Goal: Information Seeking & Learning: Compare options

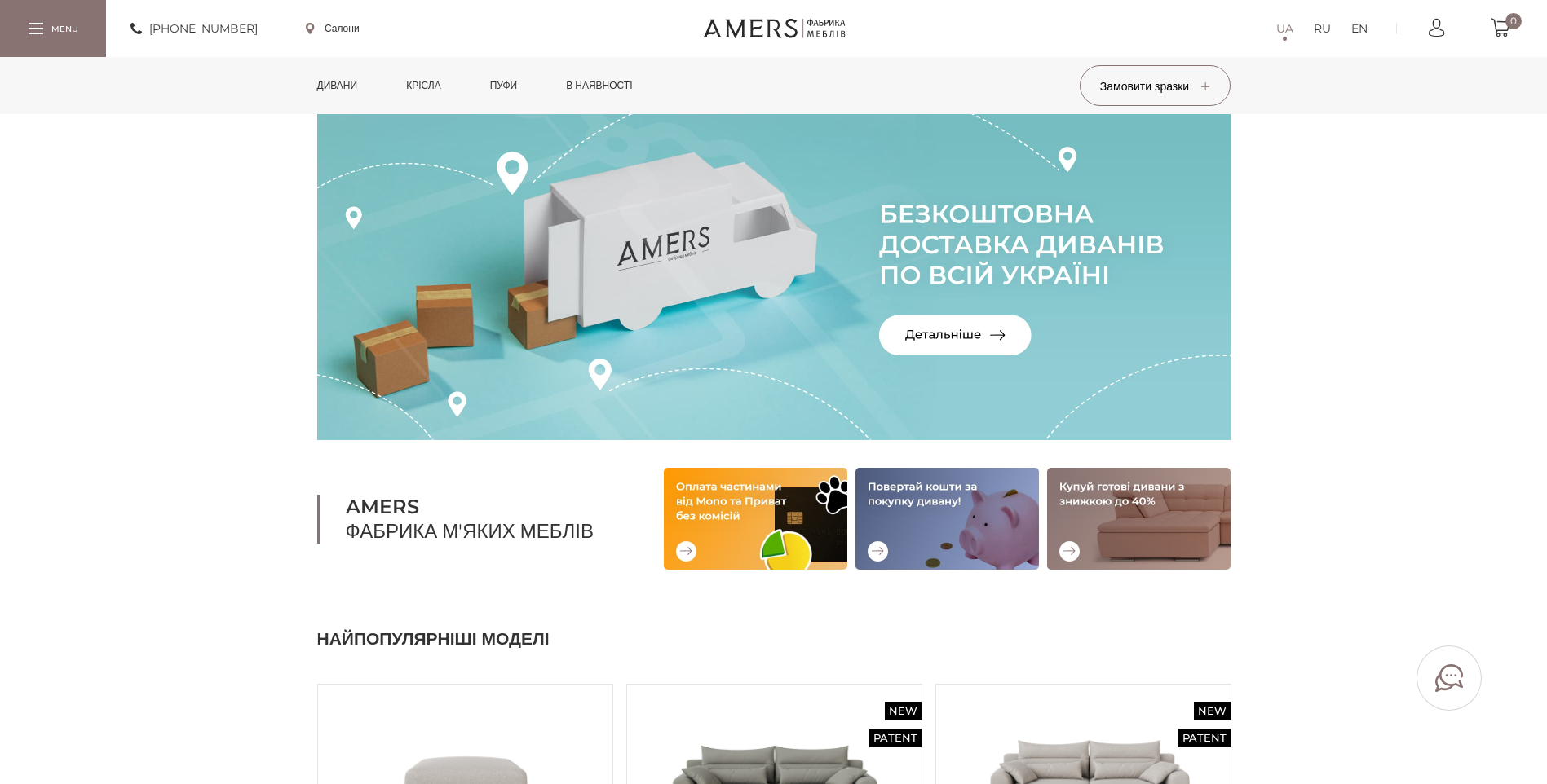
click at [348, 86] on link "Дивани" at bounding box center [338, 86] width 65 height 57
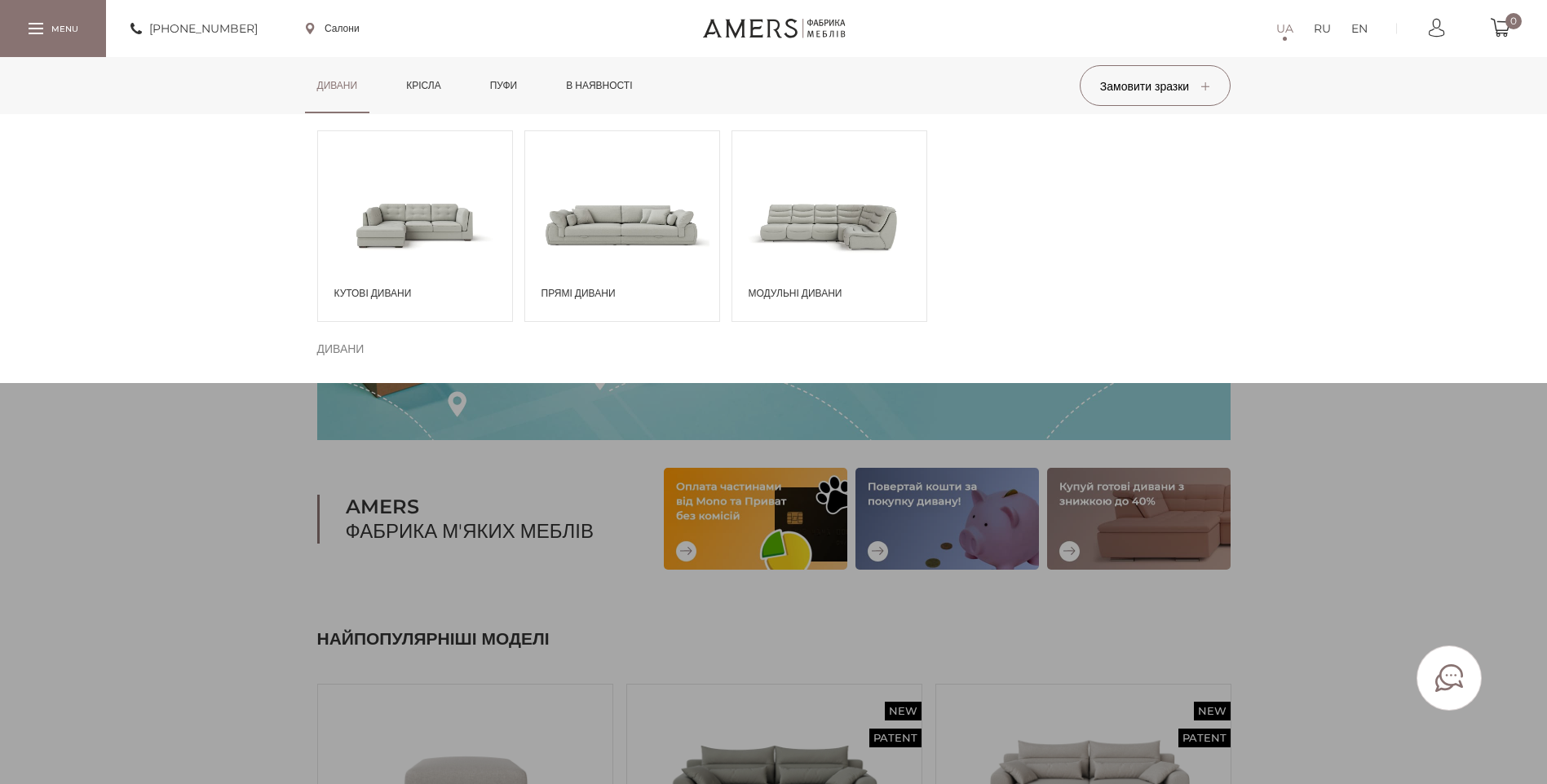
click at [585, 205] on span at bounding box center [622, 224] width 194 height 114
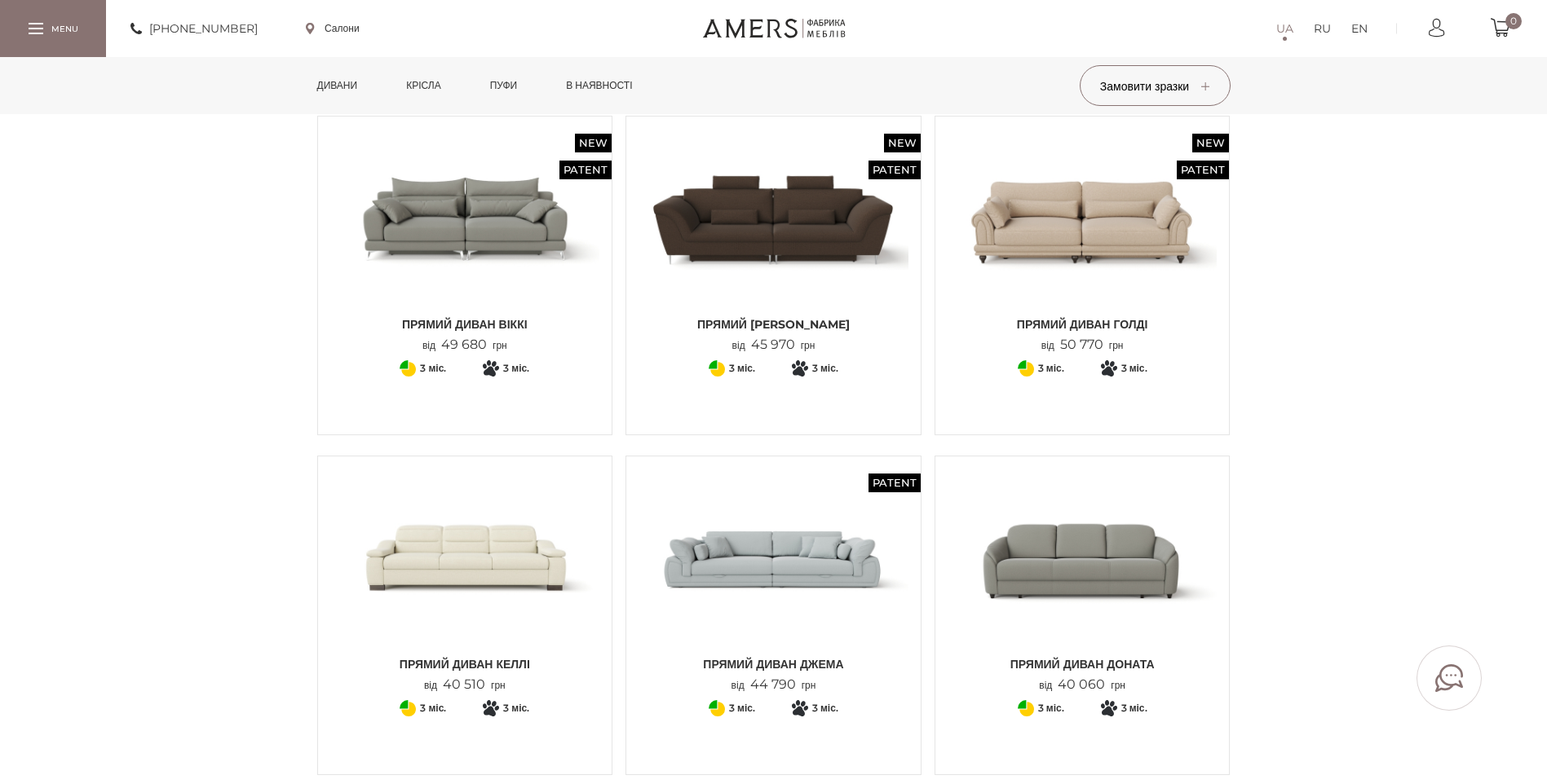
scroll to position [407, 0]
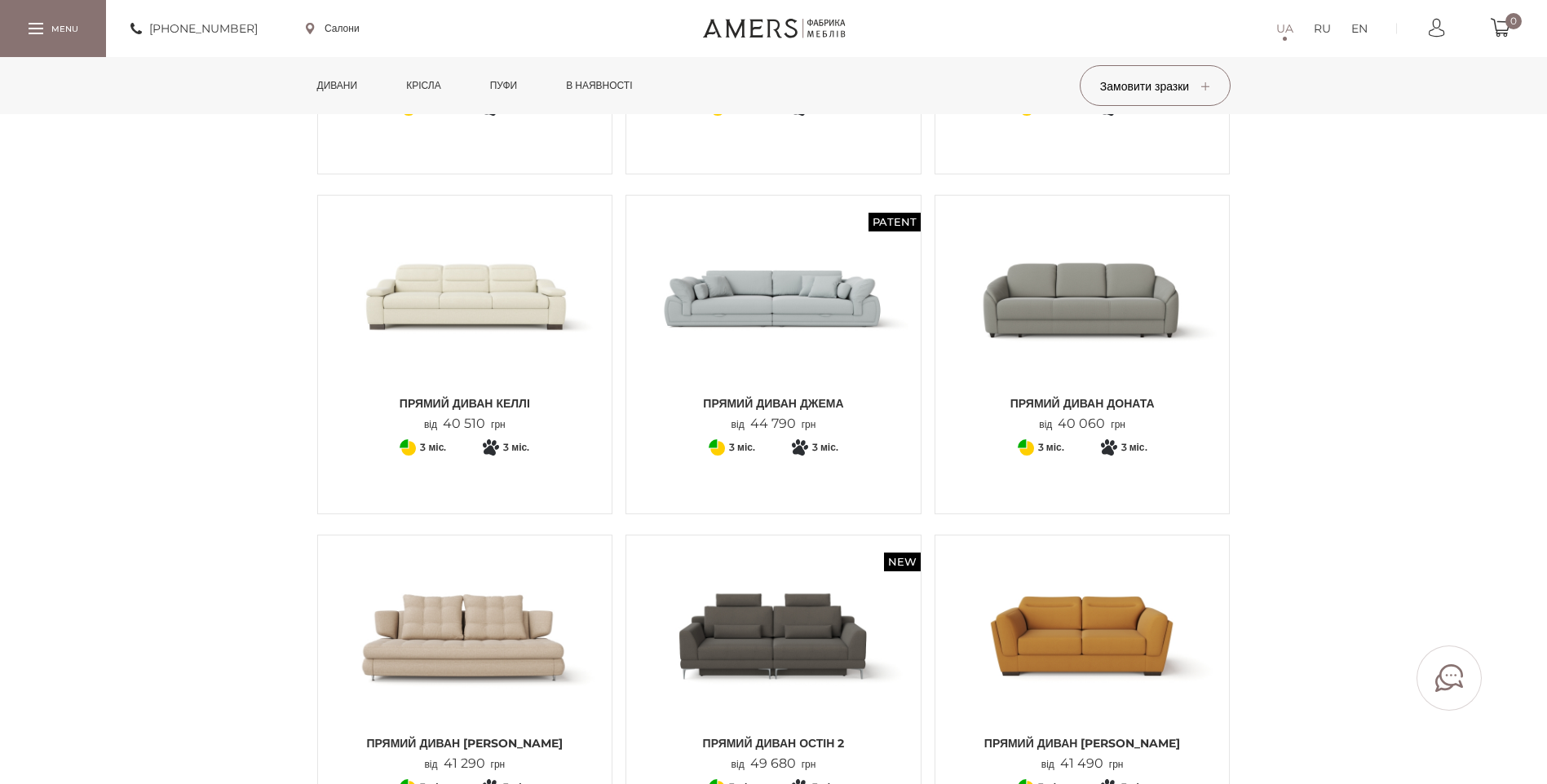
click at [736, 295] on img at bounding box center [774, 297] width 270 height 179
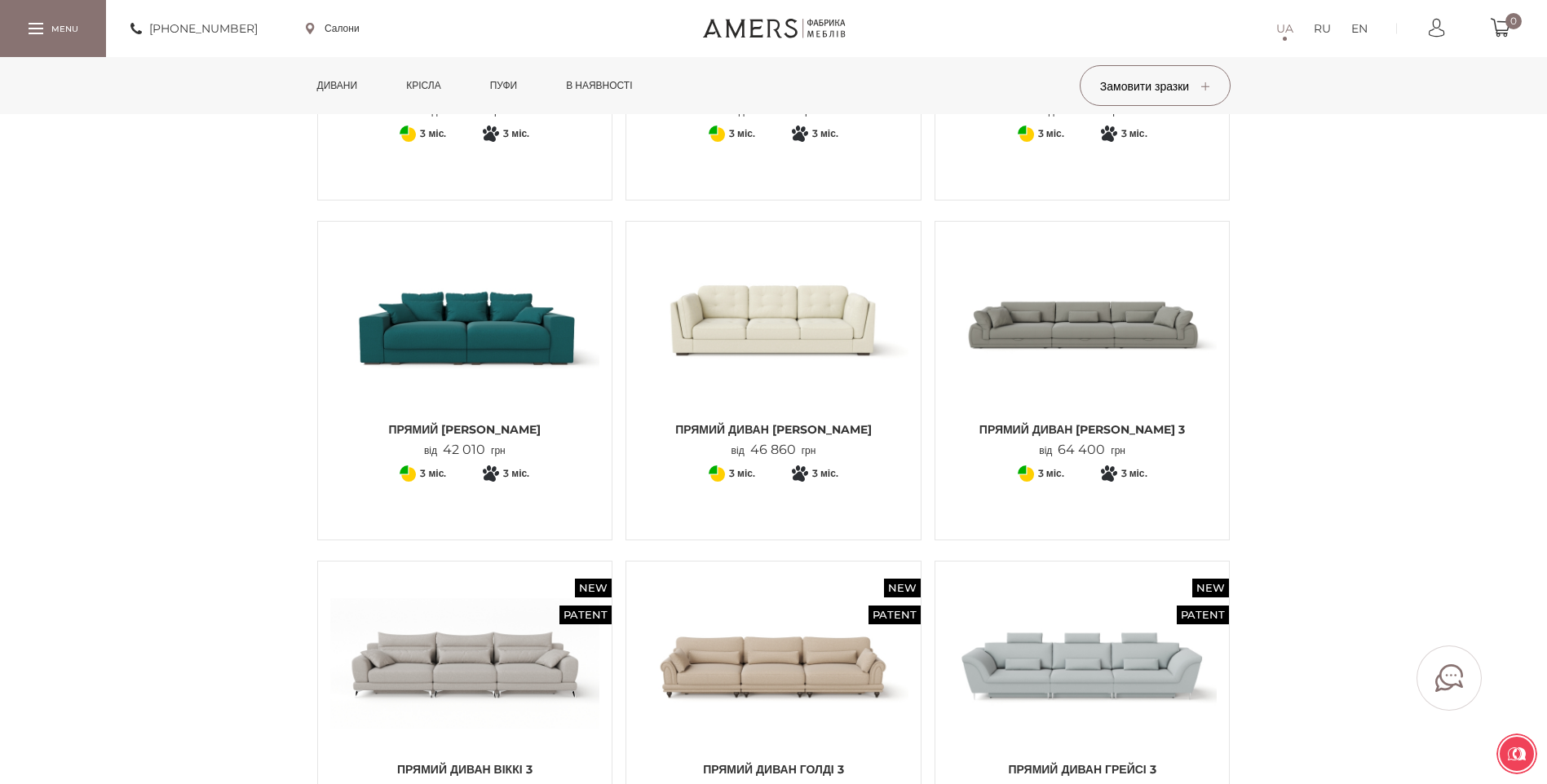
scroll to position [1060, 0]
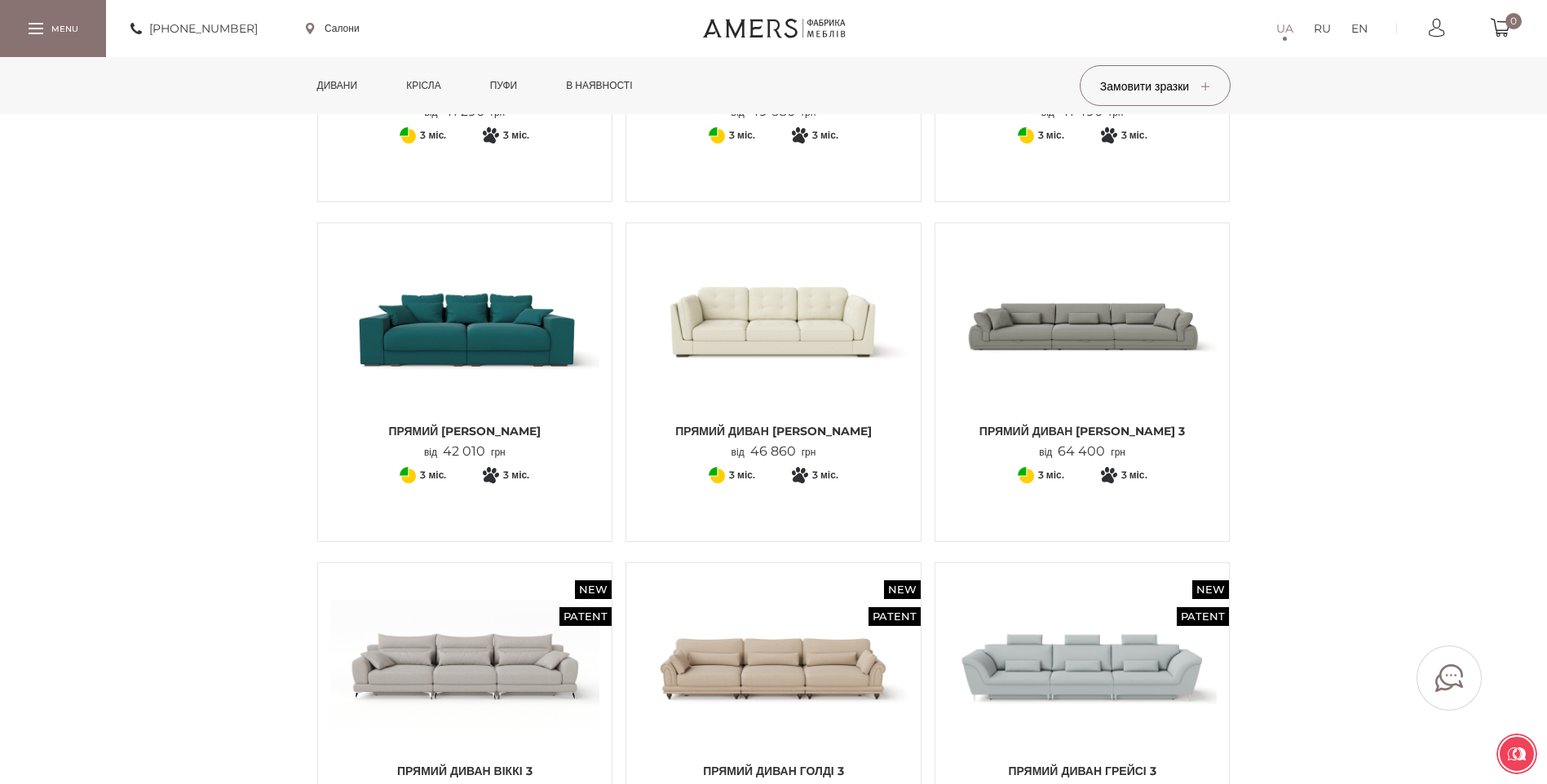
click at [1044, 347] on img at bounding box center [1082, 325] width 270 height 179
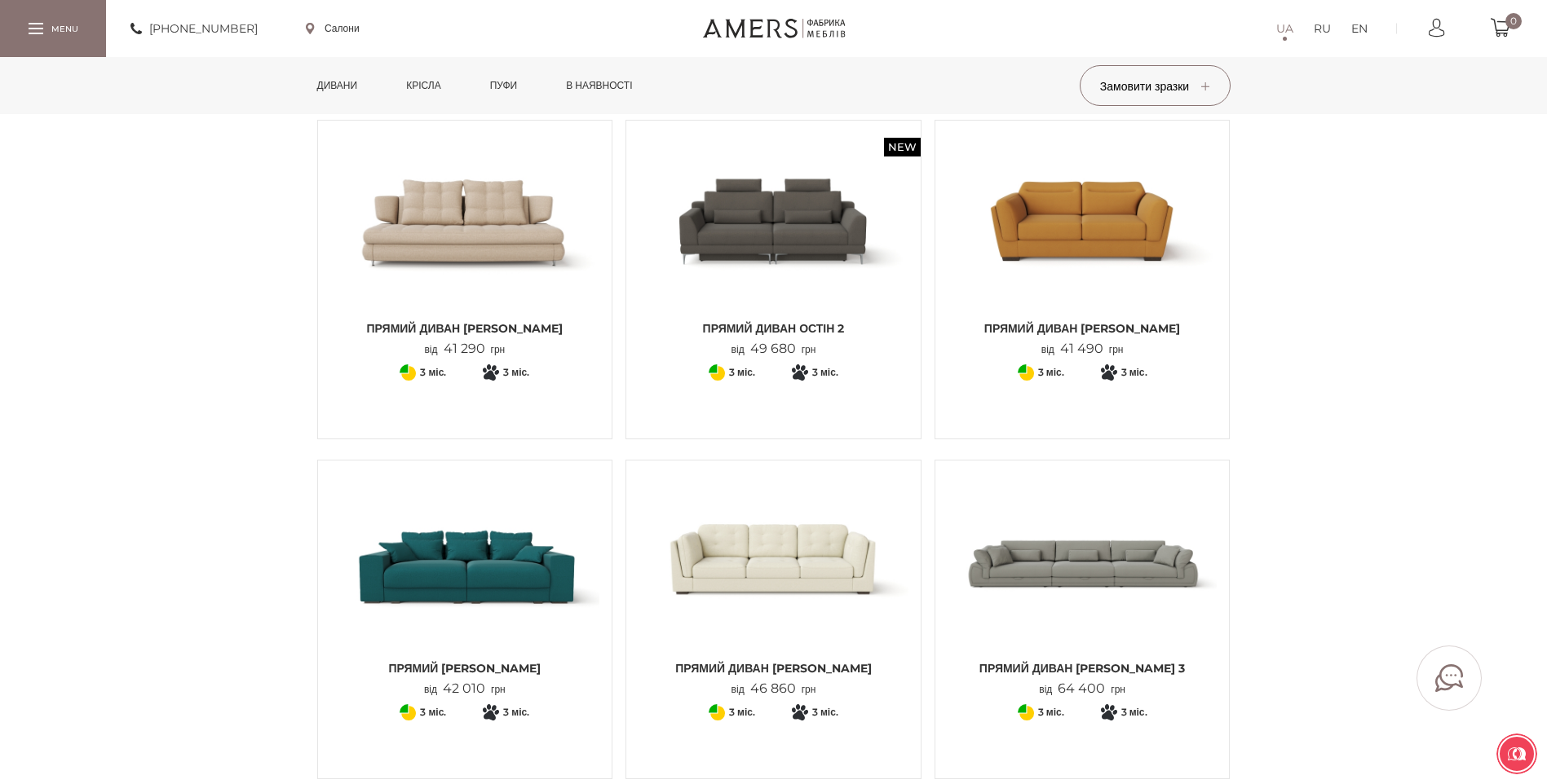
scroll to position [816, 0]
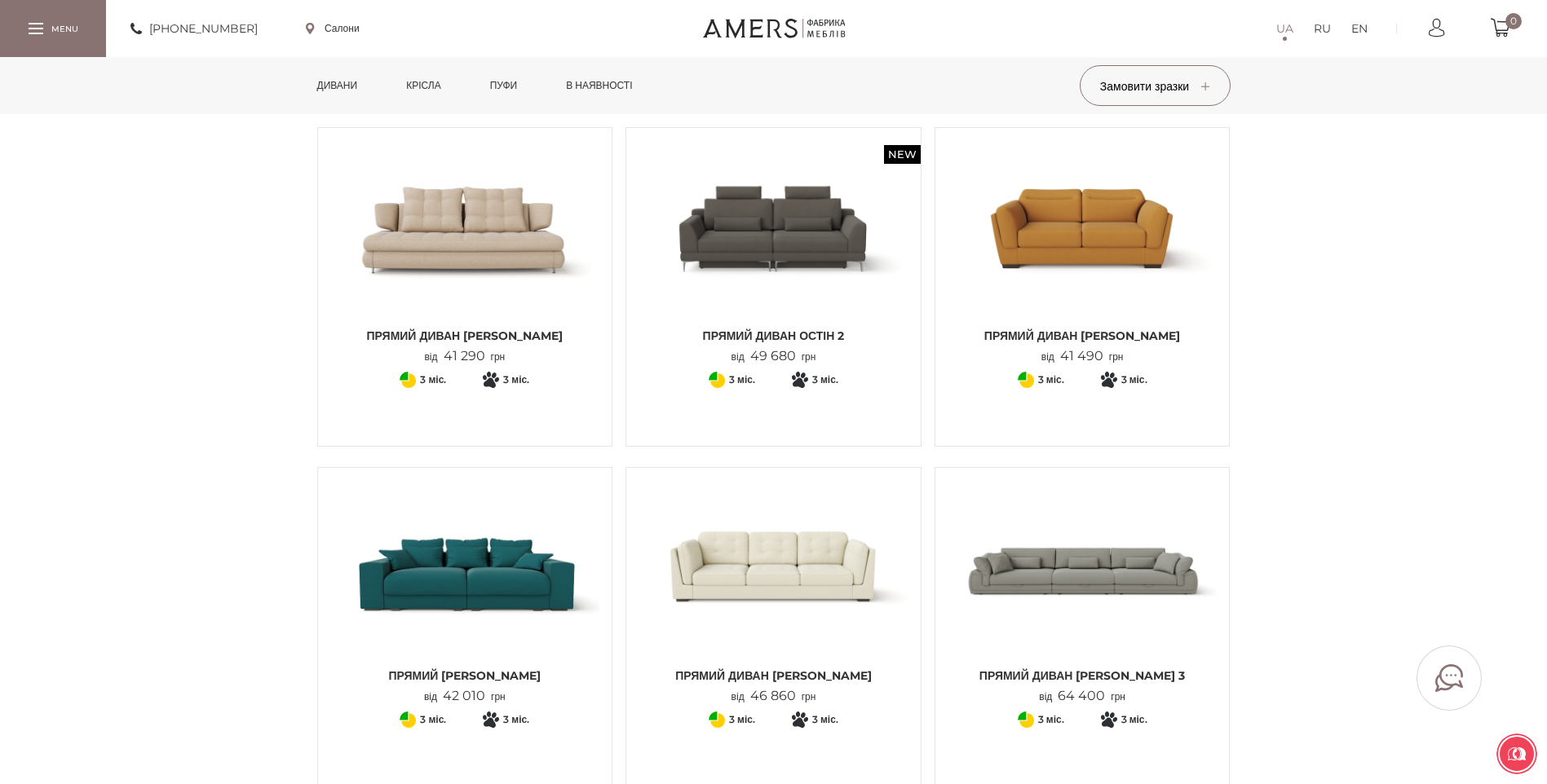
click at [355, 88] on link "Дивани" at bounding box center [338, 86] width 65 height 57
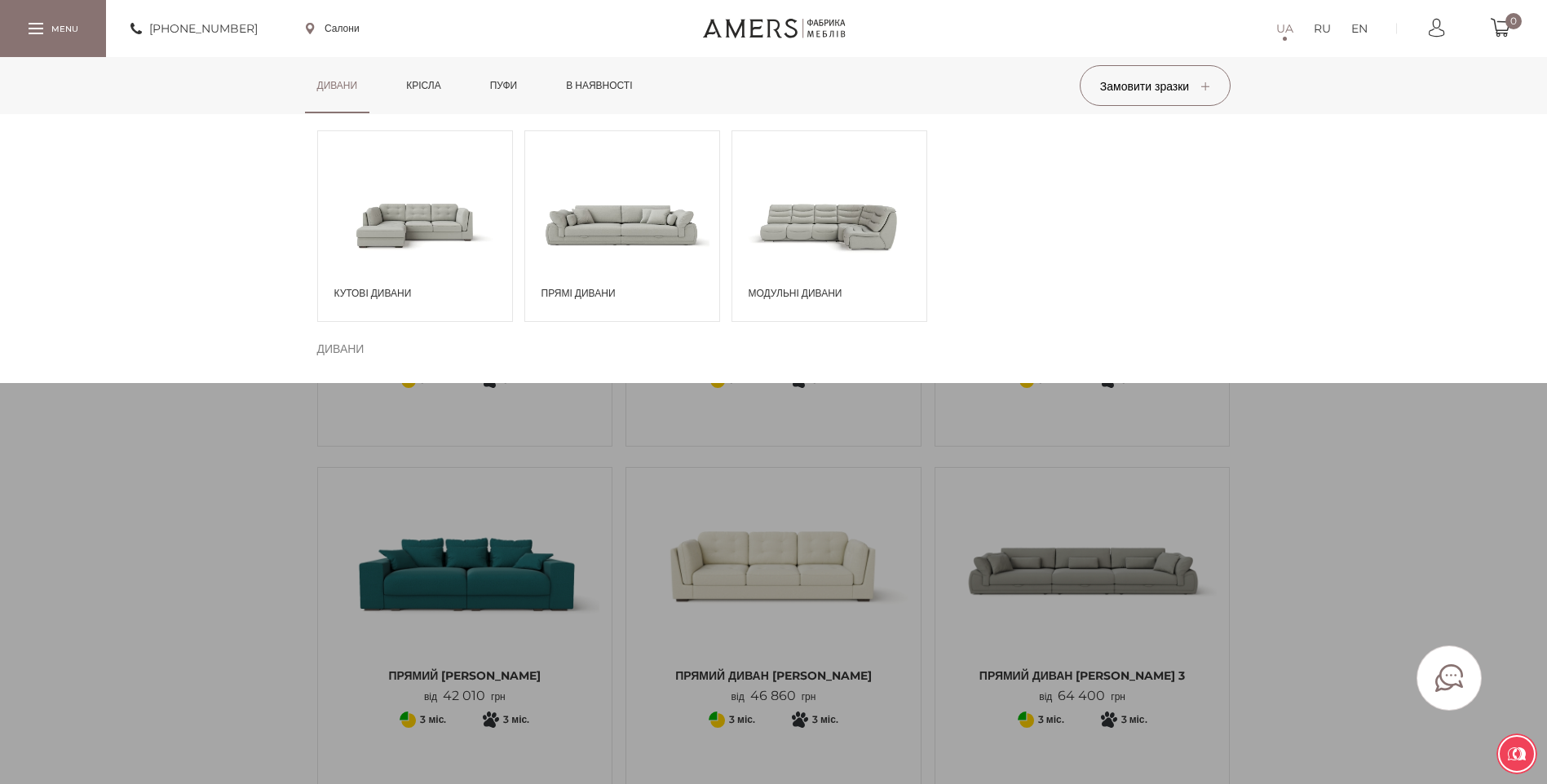
click at [418, 228] on span at bounding box center [415, 224] width 194 height 114
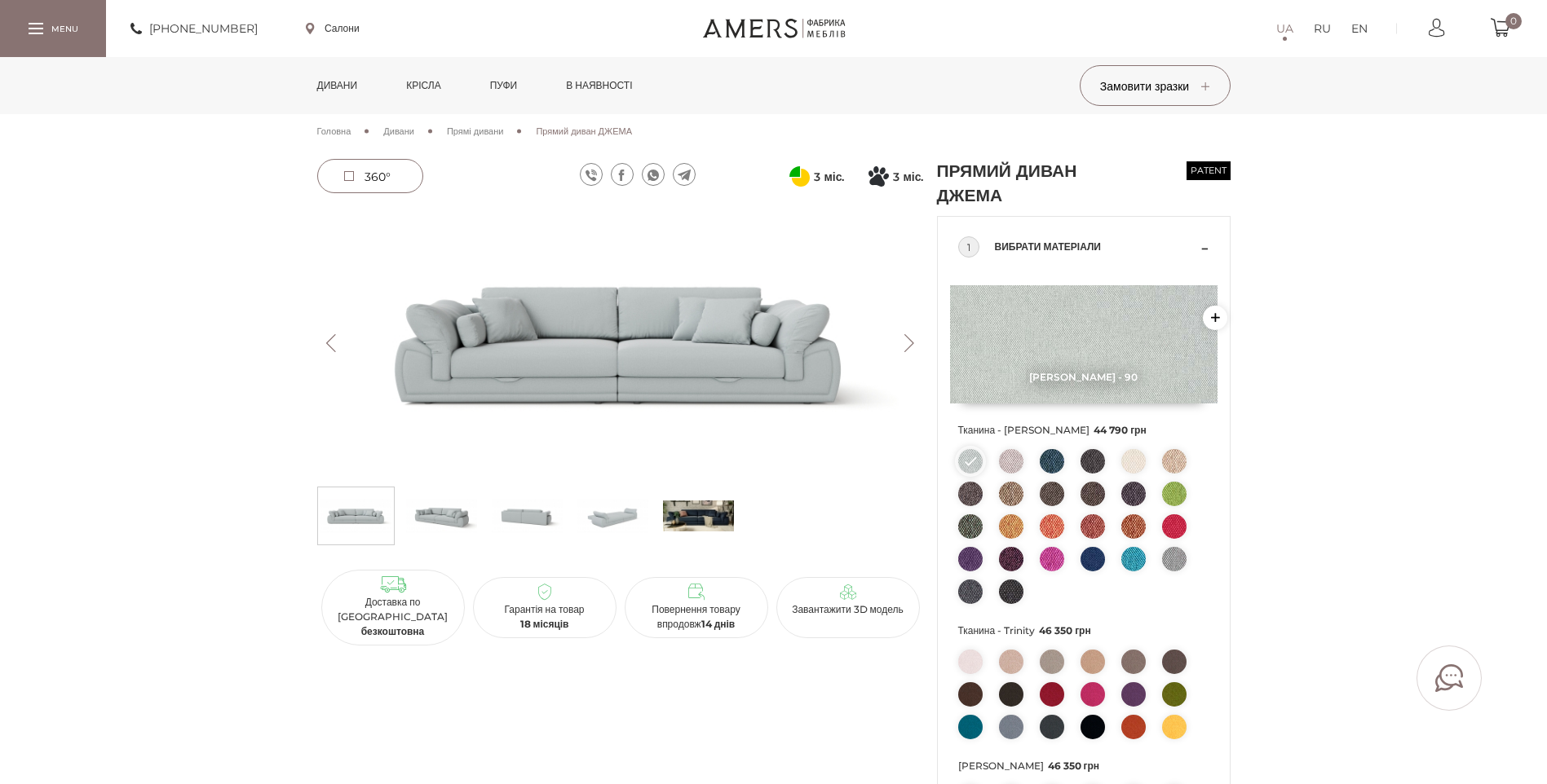
click at [614, 323] on img at bounding box center [621, 343] width 607 height 271
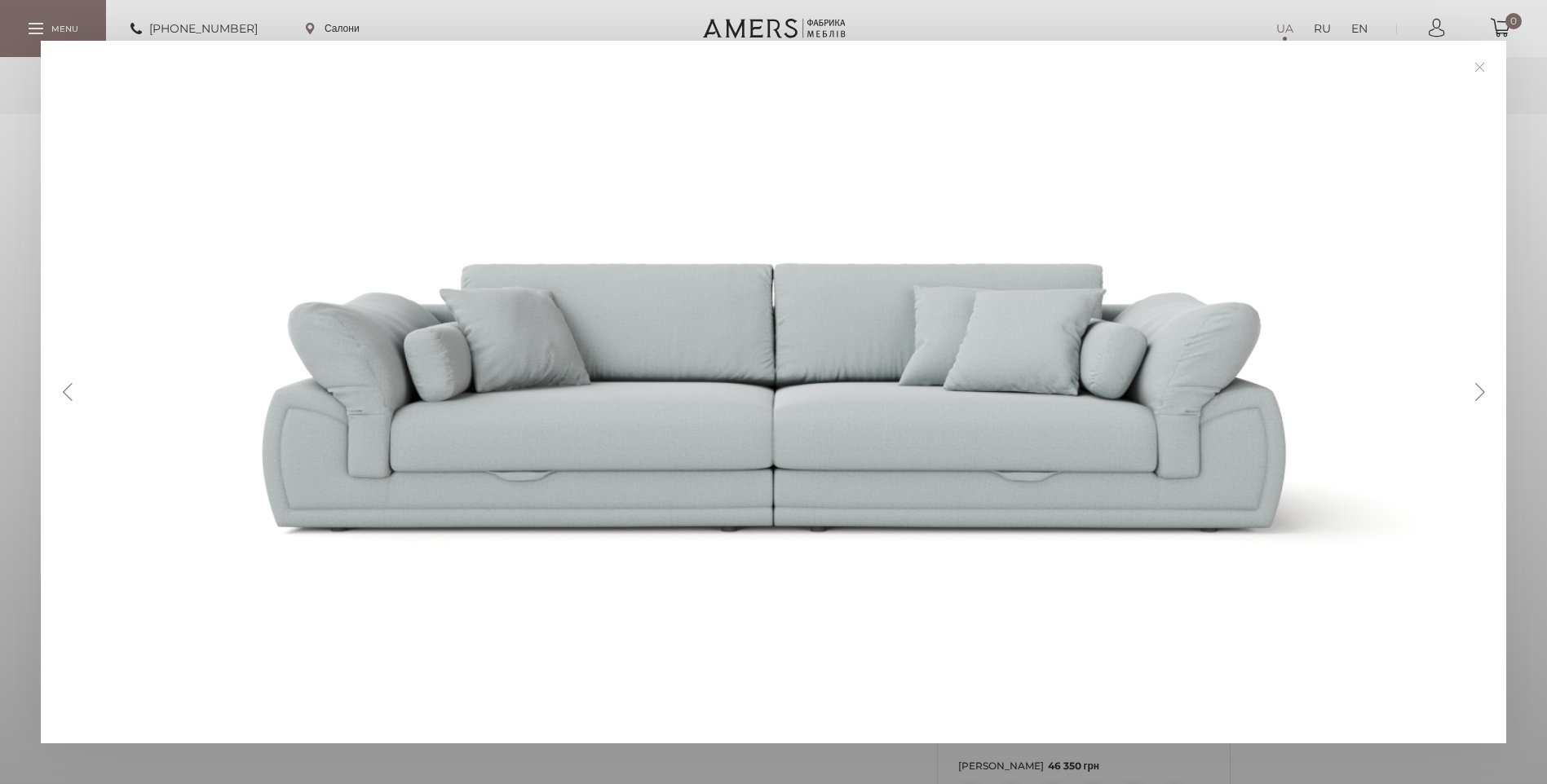
click at [1476, 394] on button "Next" at bounding box center [1479, 392] width 28 height 18
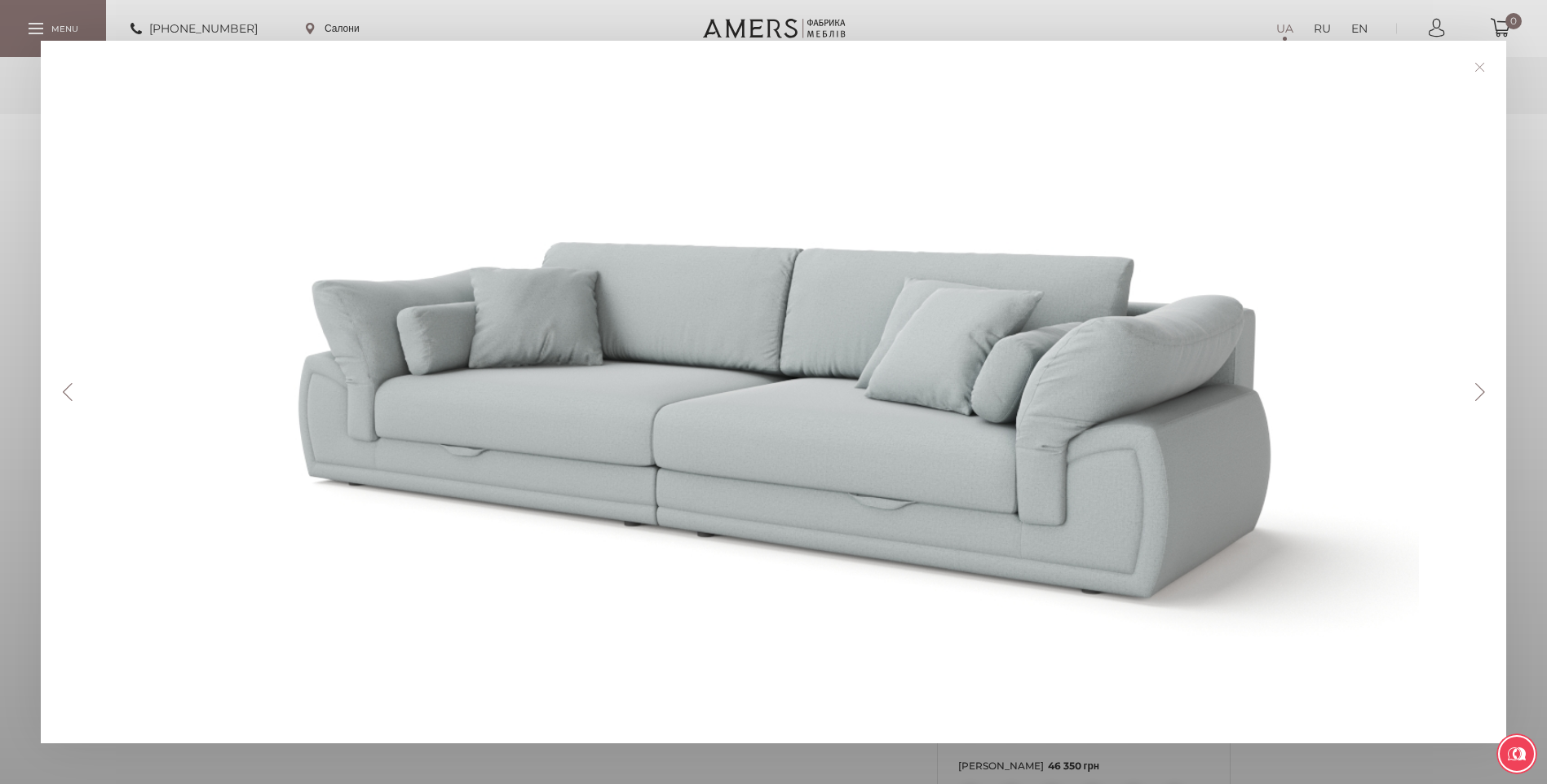
click at [1476, 394] on button "Next" at bounding box center [1479, 392] width 28 height 18
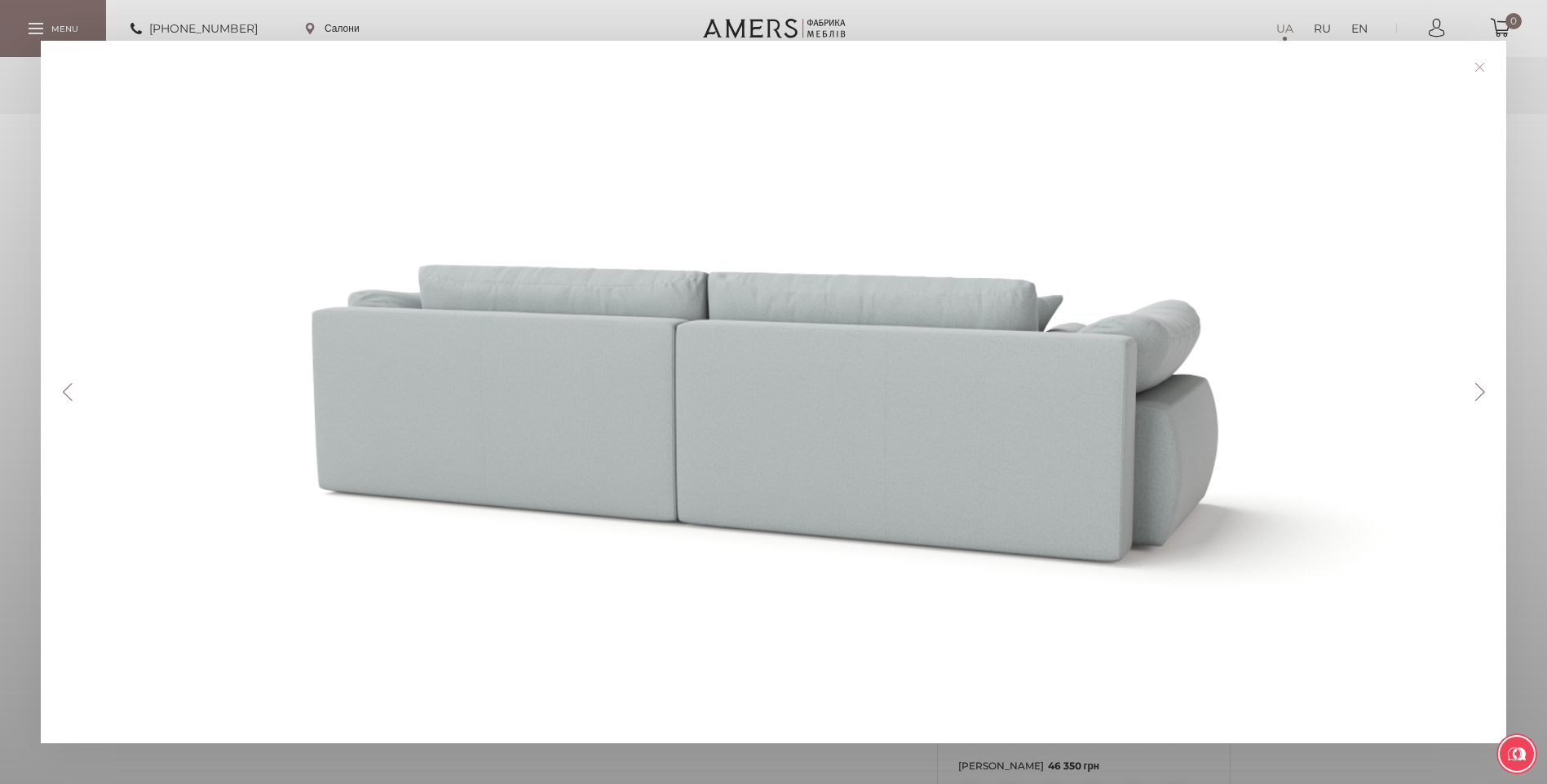
click at [1476, 396] on button "Next" at bounding box center [1479, 392] width 28 height 18
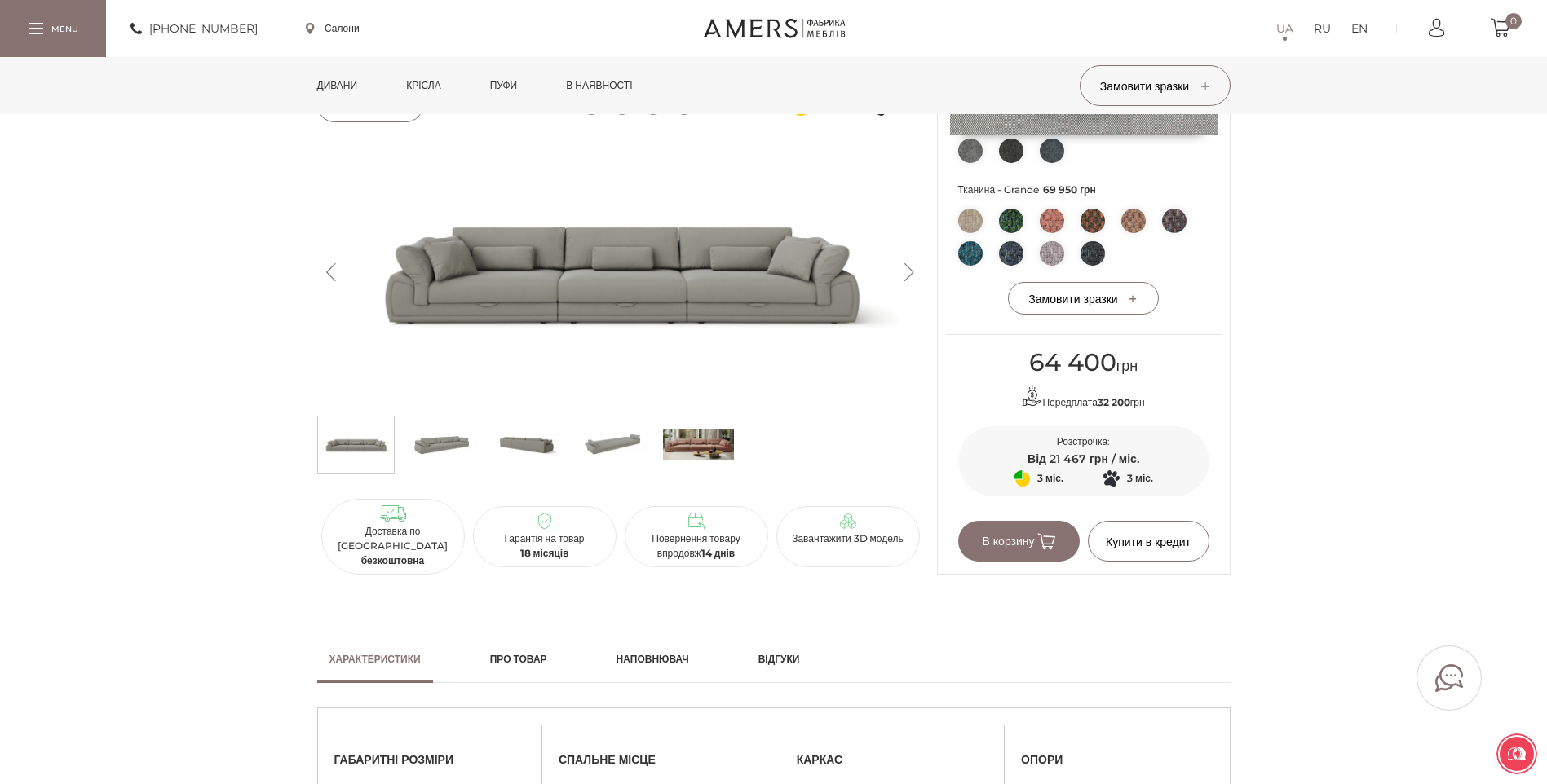
scroll to position [244, 0]
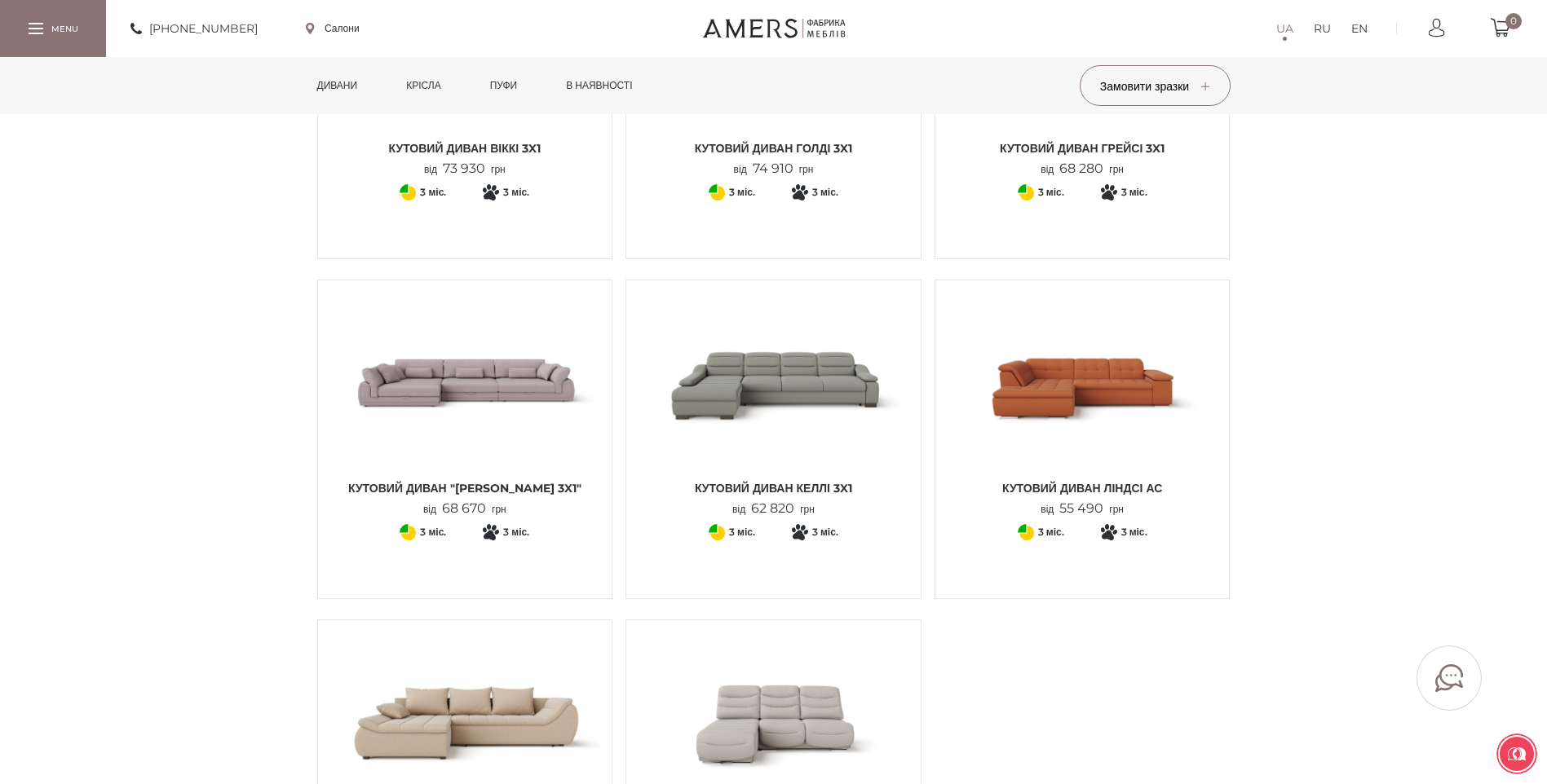
scroll to position [1713, 0]
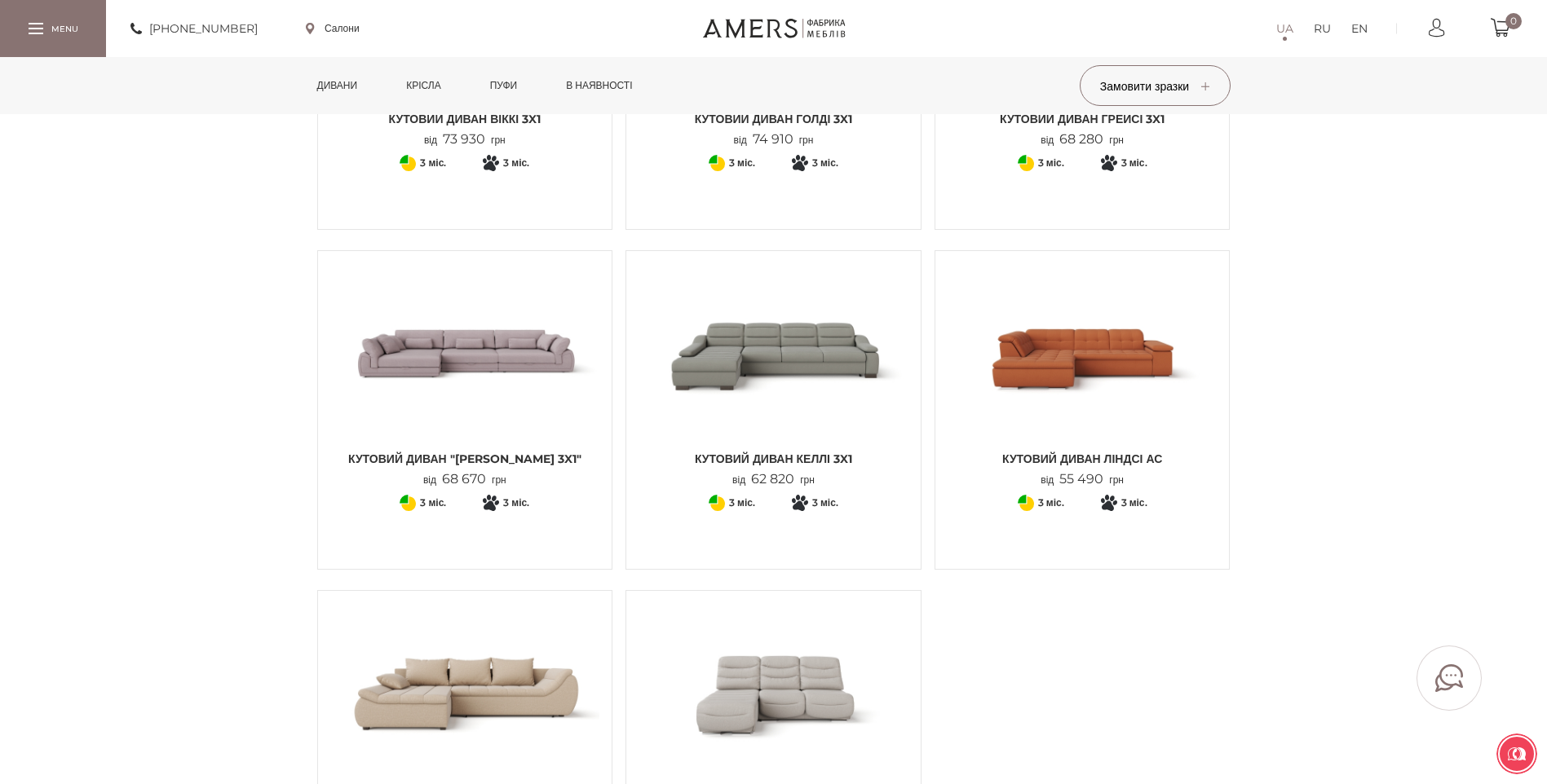
click at [492, 302] on img at bounding box center [465, 353] width 270 height 179
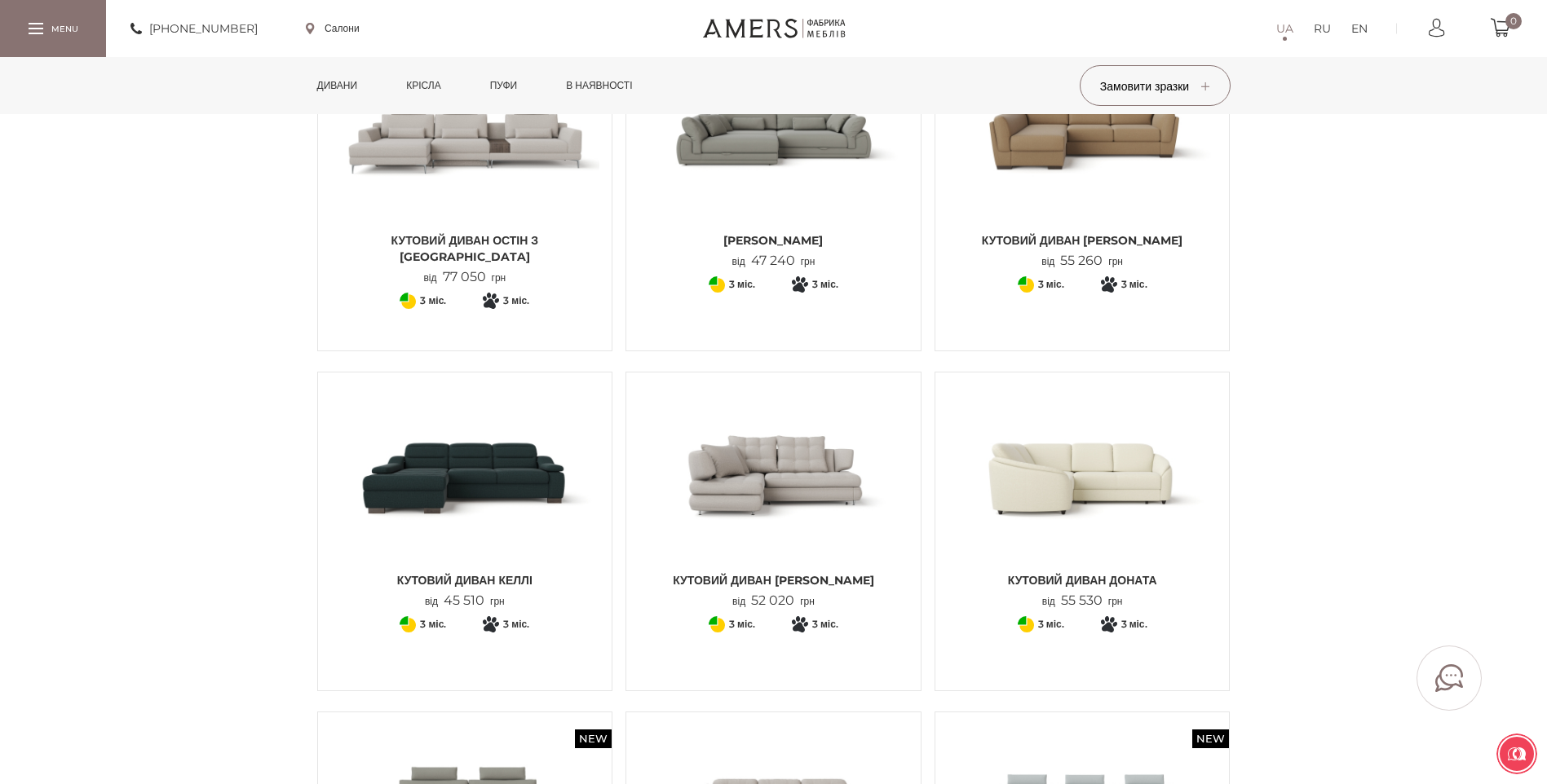
scroll to position [326, 0]
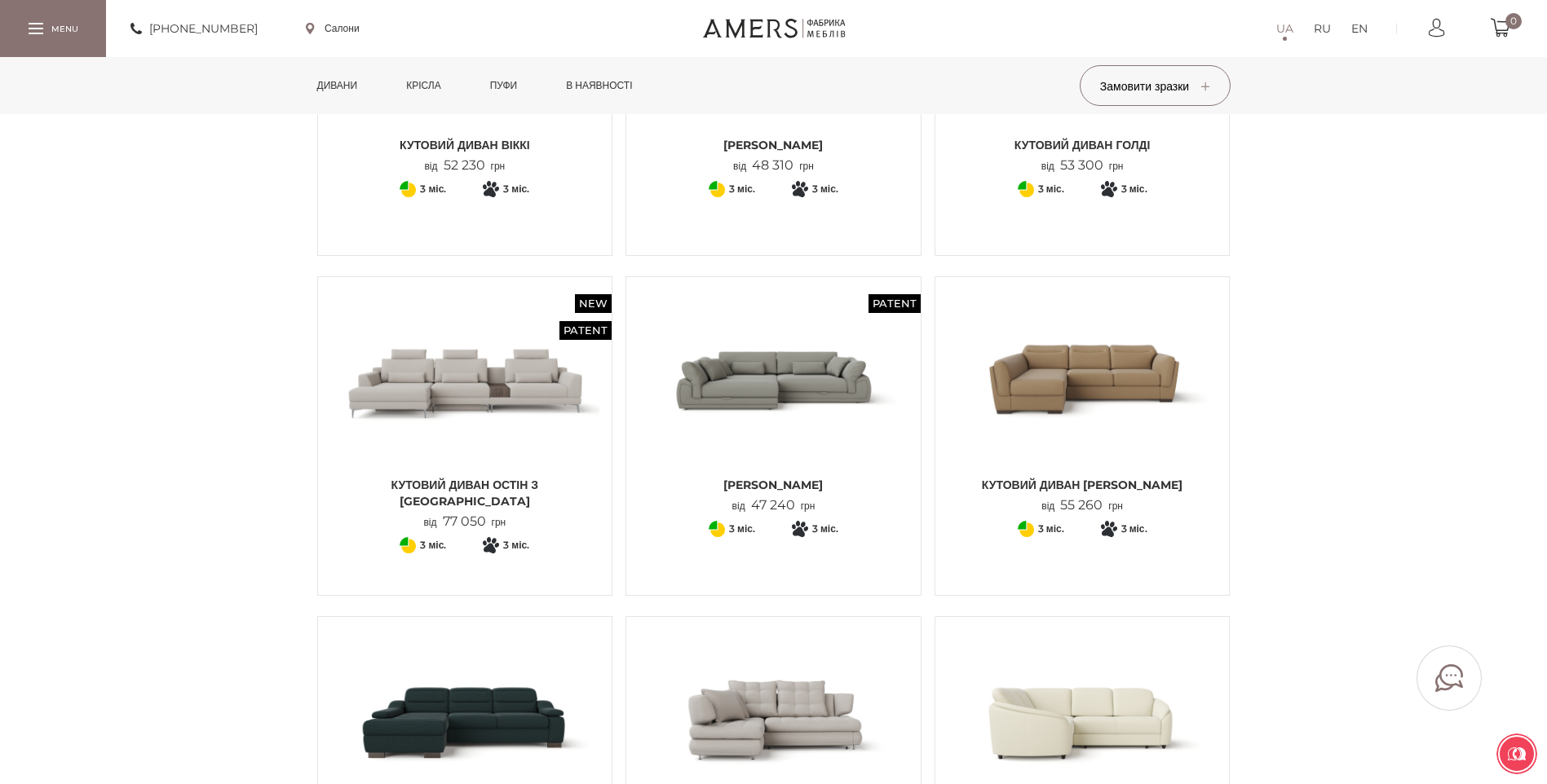
click at [769, 402] on img at bounding box center [774, 378] width 270 height 179
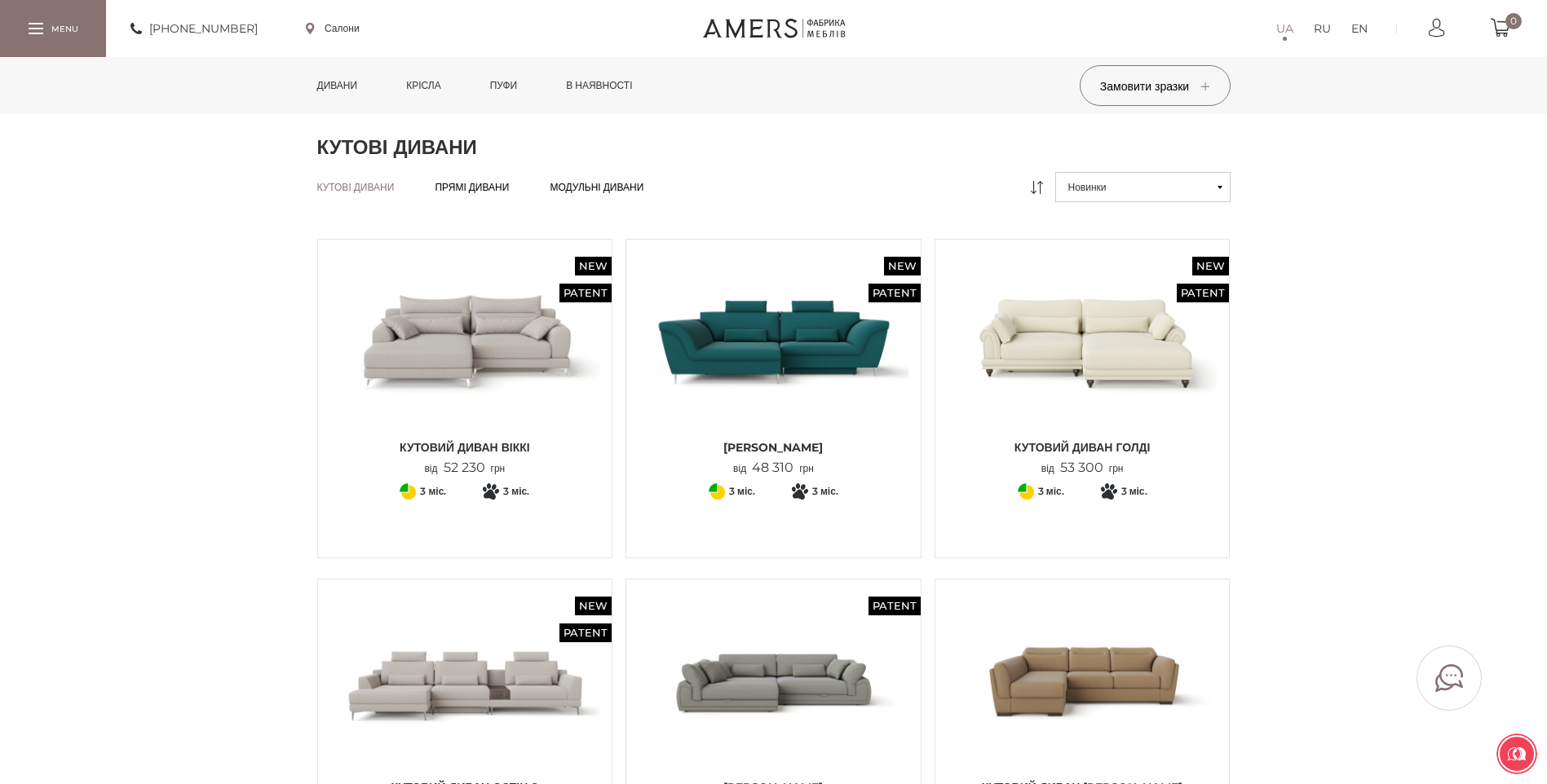
scroll to position [0, 0]
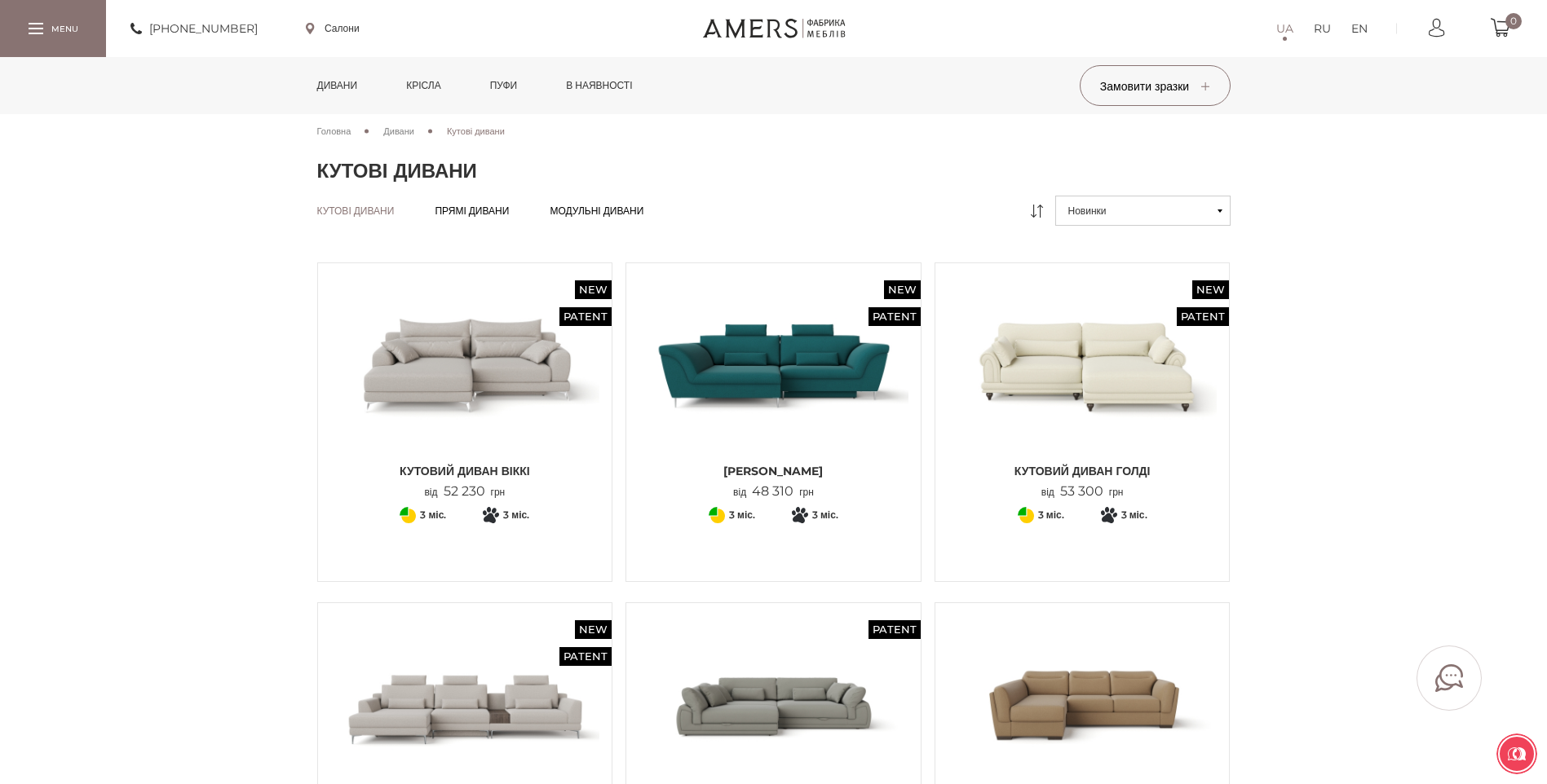
click at [478, 358] on img at bounding box center [465, 364] width 270 height 179
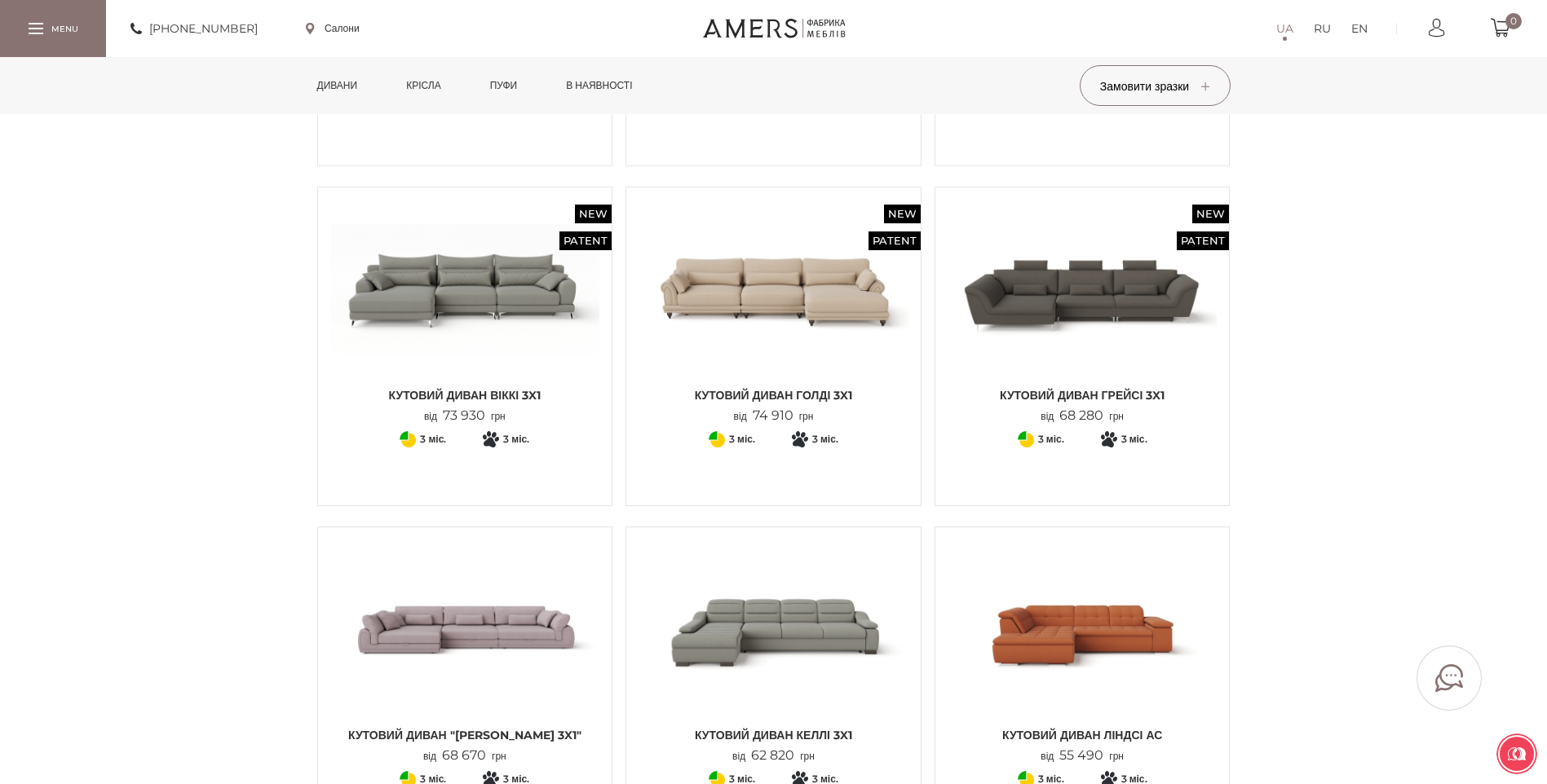
scroll to position [1467, 0]
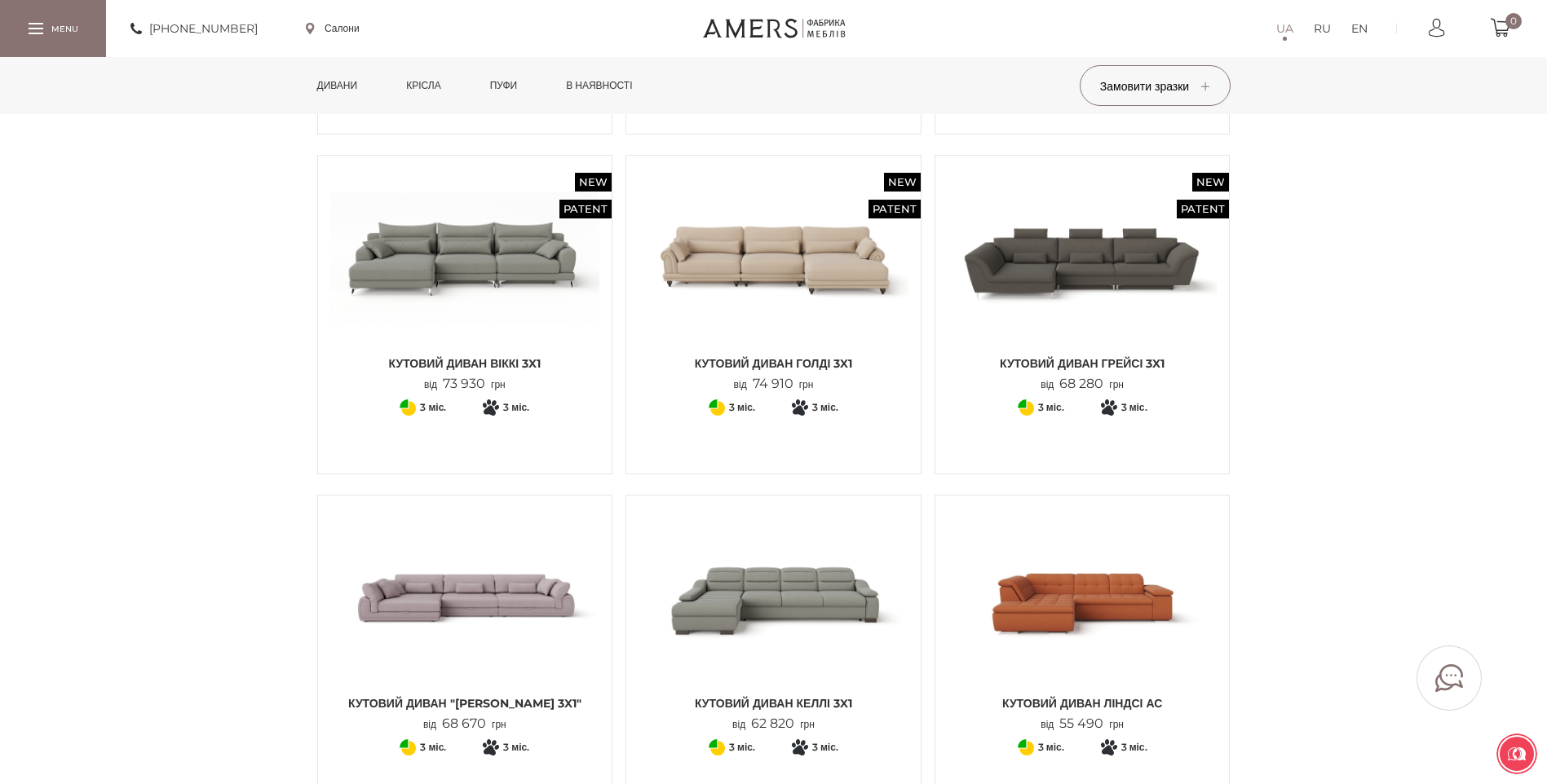
click at [473, 249] on img at bounding box center [465, 257] width 270 height 179
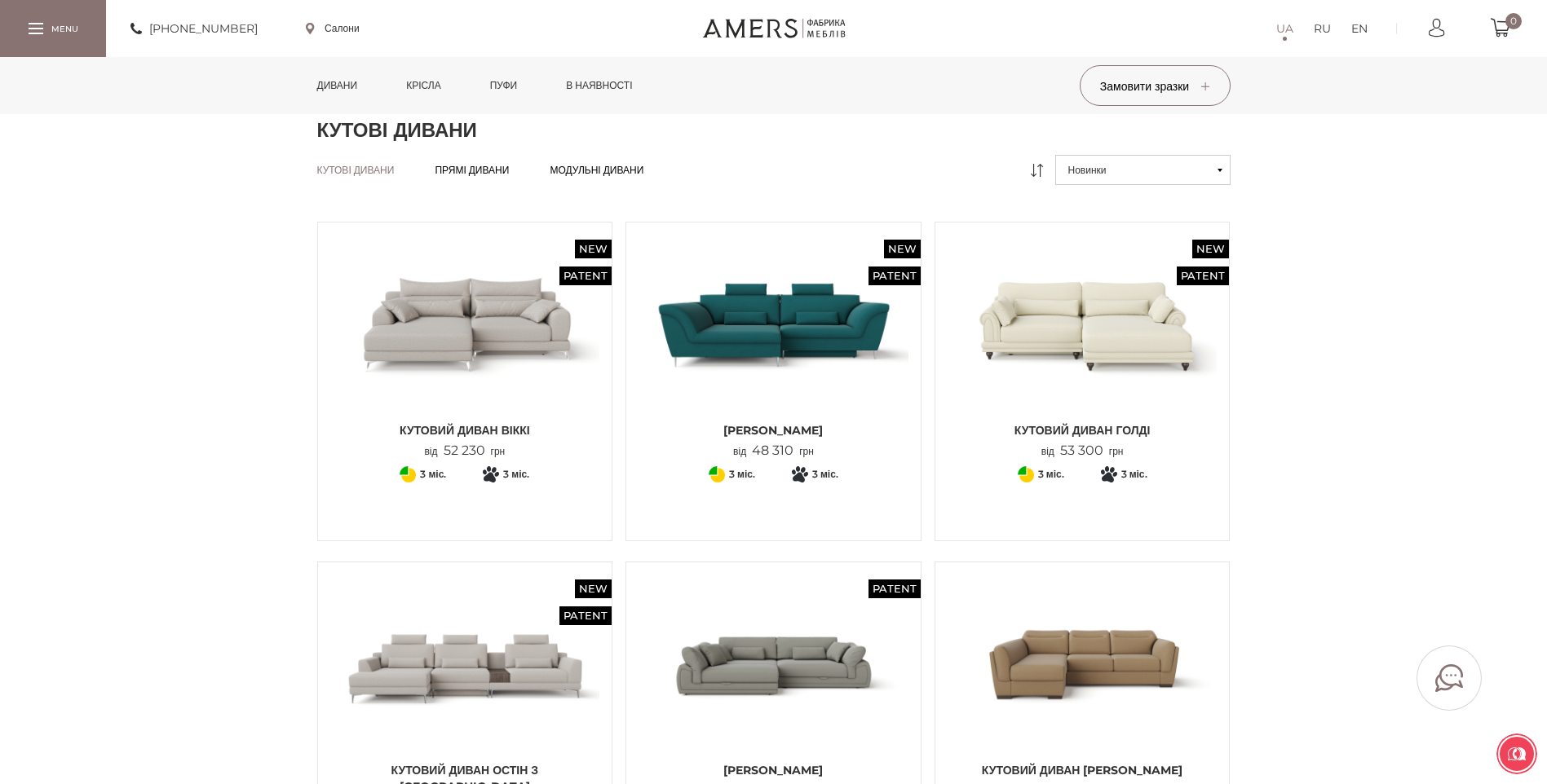
scroll to position [0, 0]
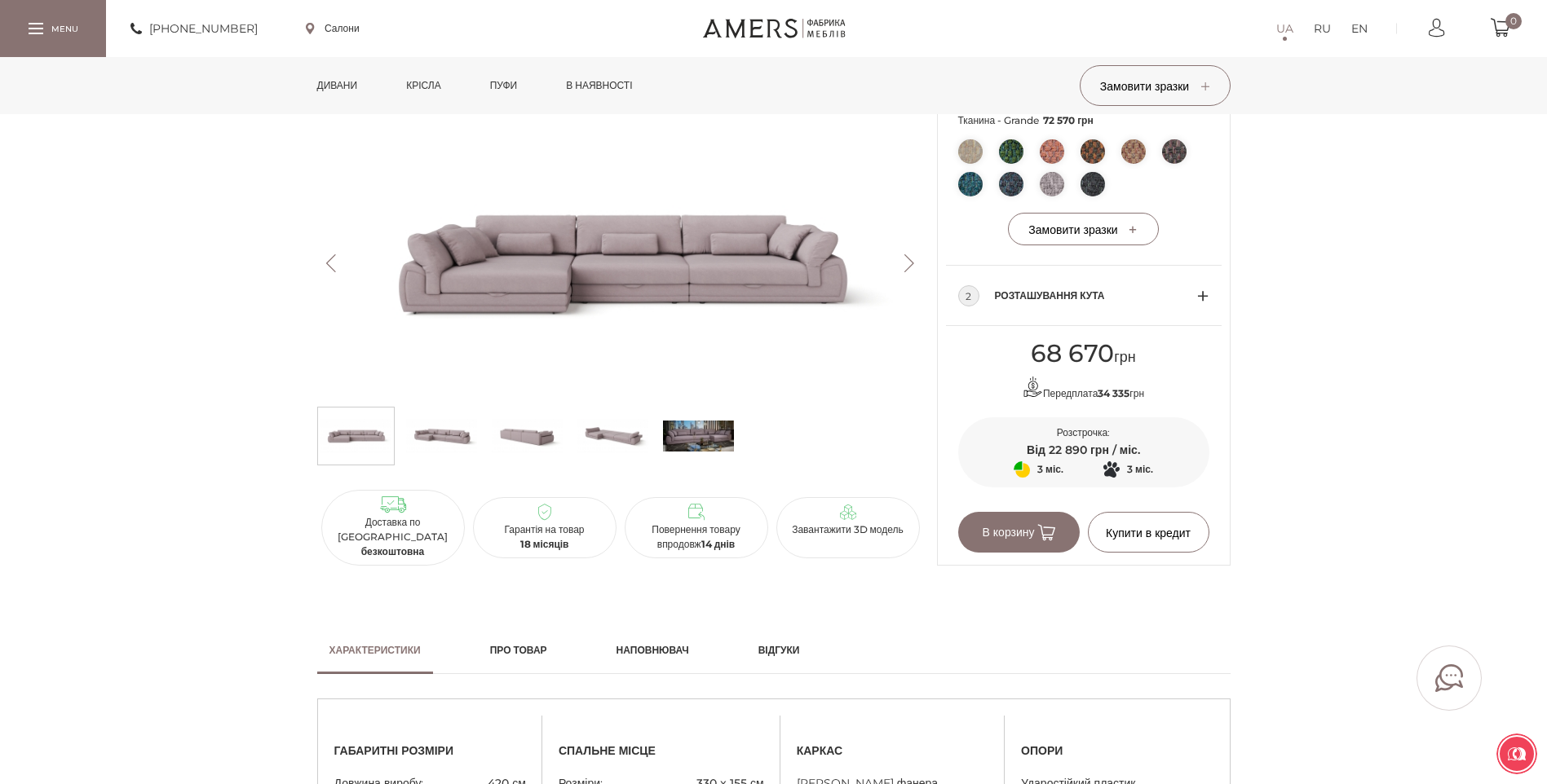
scroll to position [653, 0]
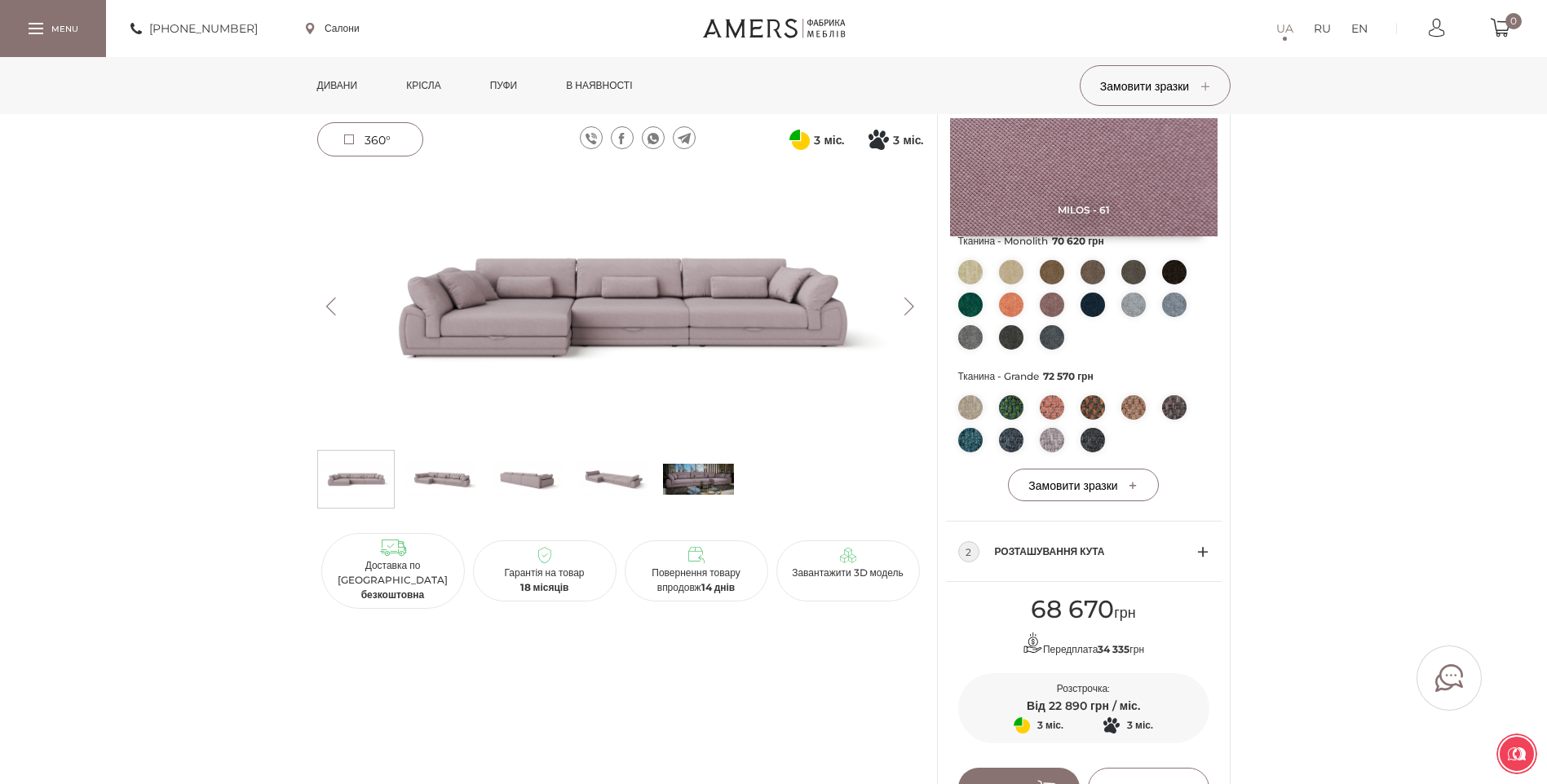
click at [644, 362] on img at bounding box center [621, 306] width 607 height 271
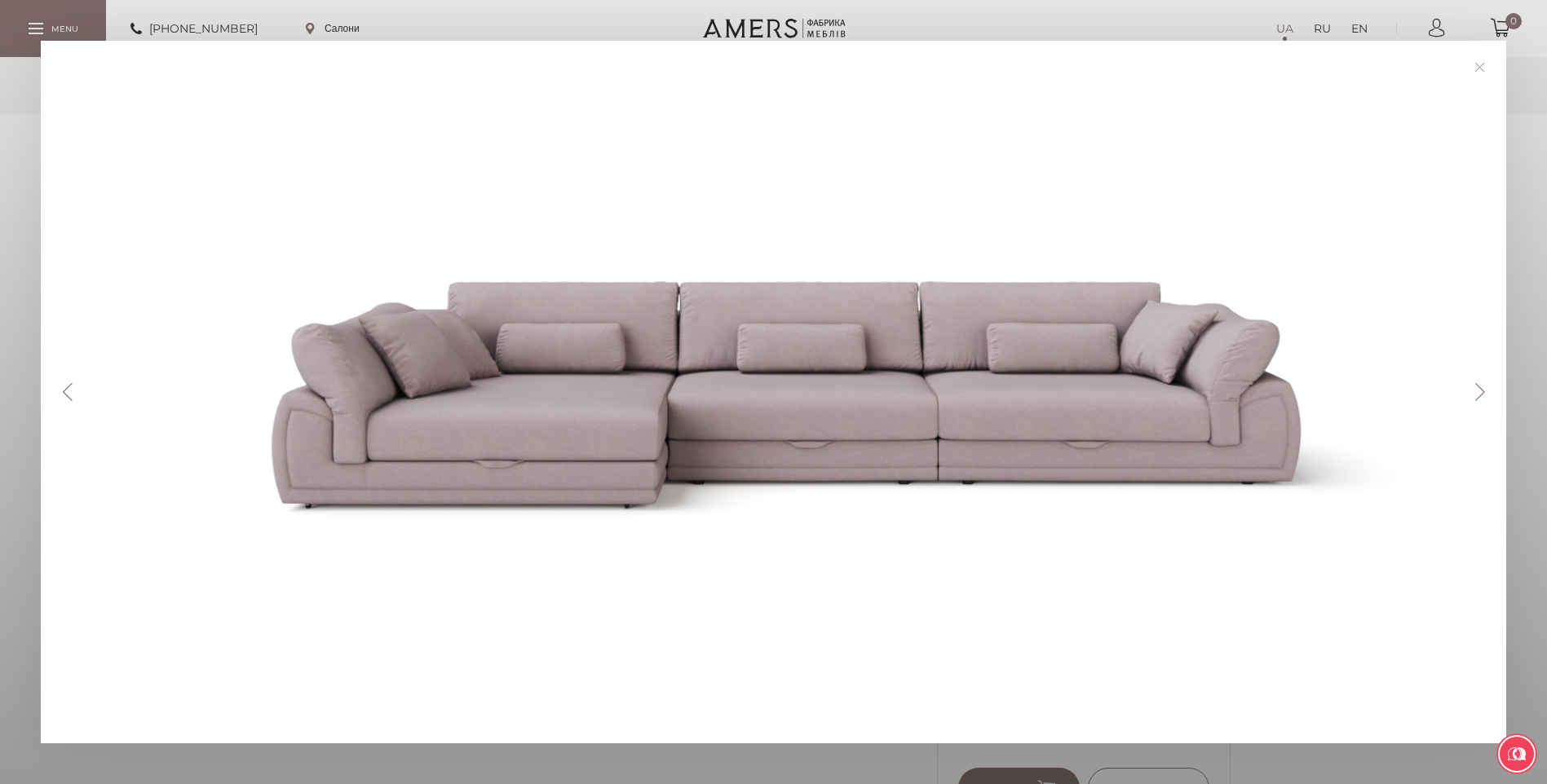
click at [1485, 392] on button "Next" at bounding box center [1479, 392] width 28 height 18
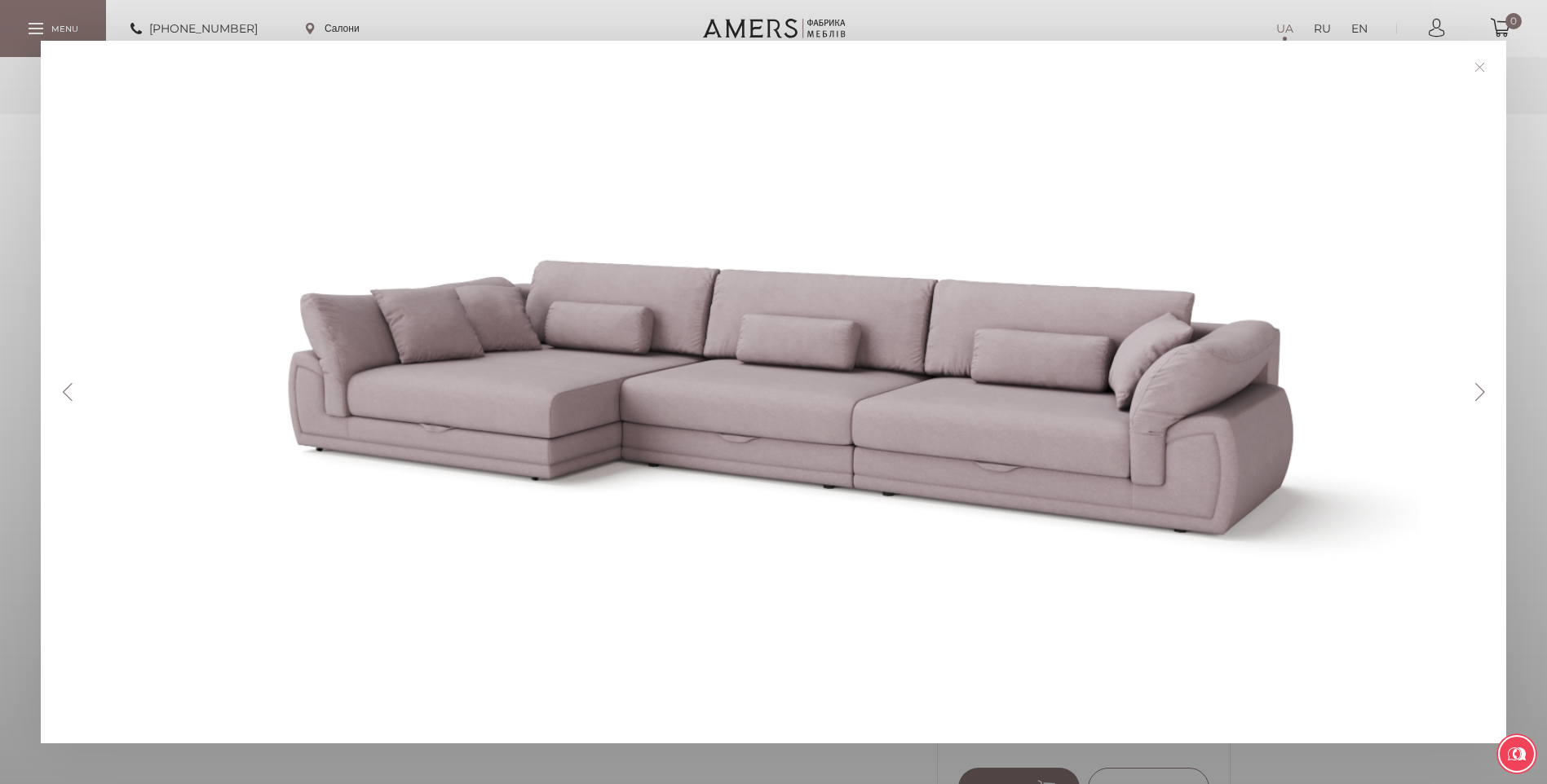
click at [1485, 392] on button "Next" at bounding box center [1479, 392] width 28 height 18
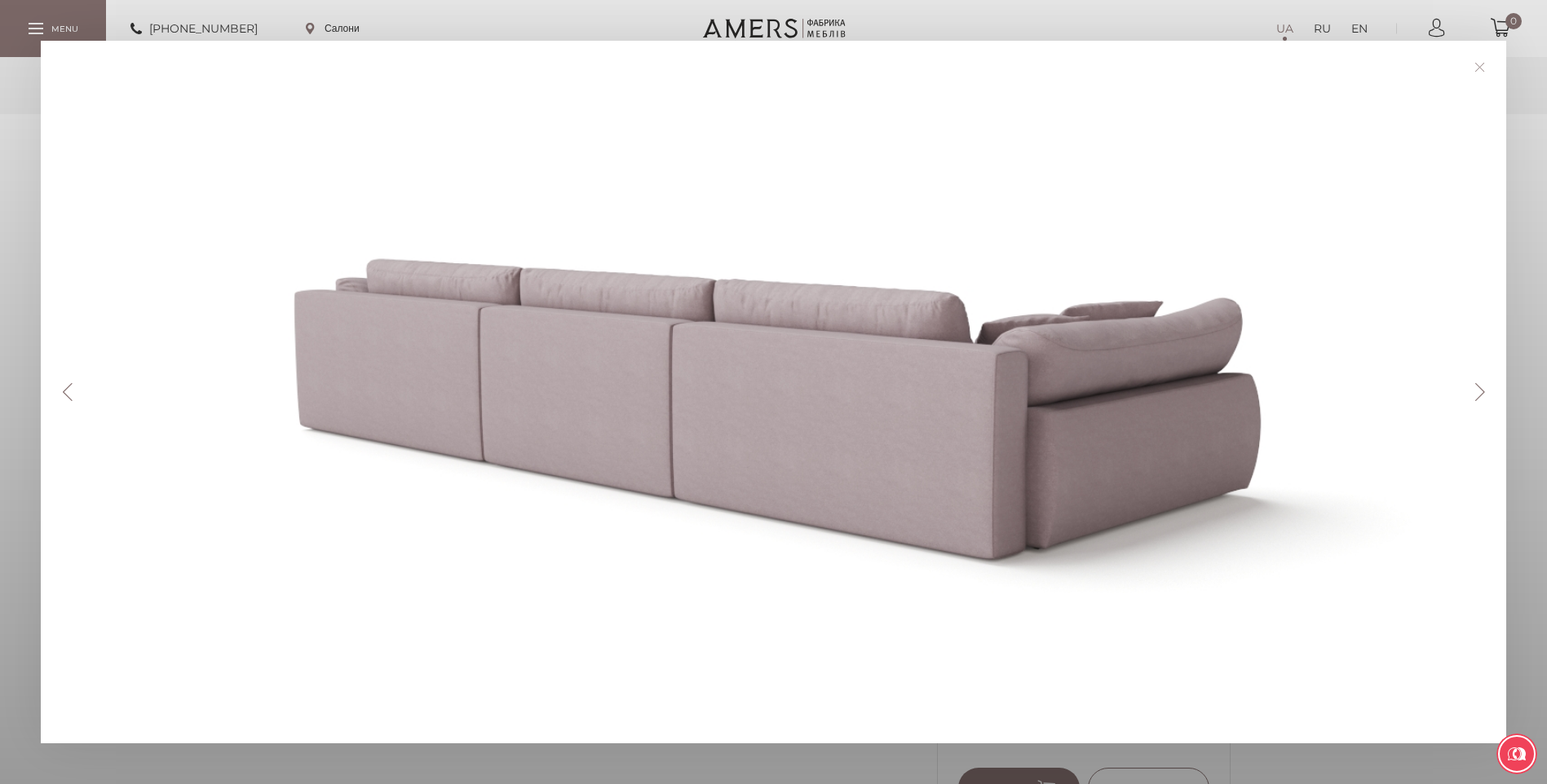
click at [1485, 392] on button "Next" at bounding box center [1479, 392] width 28 height 18
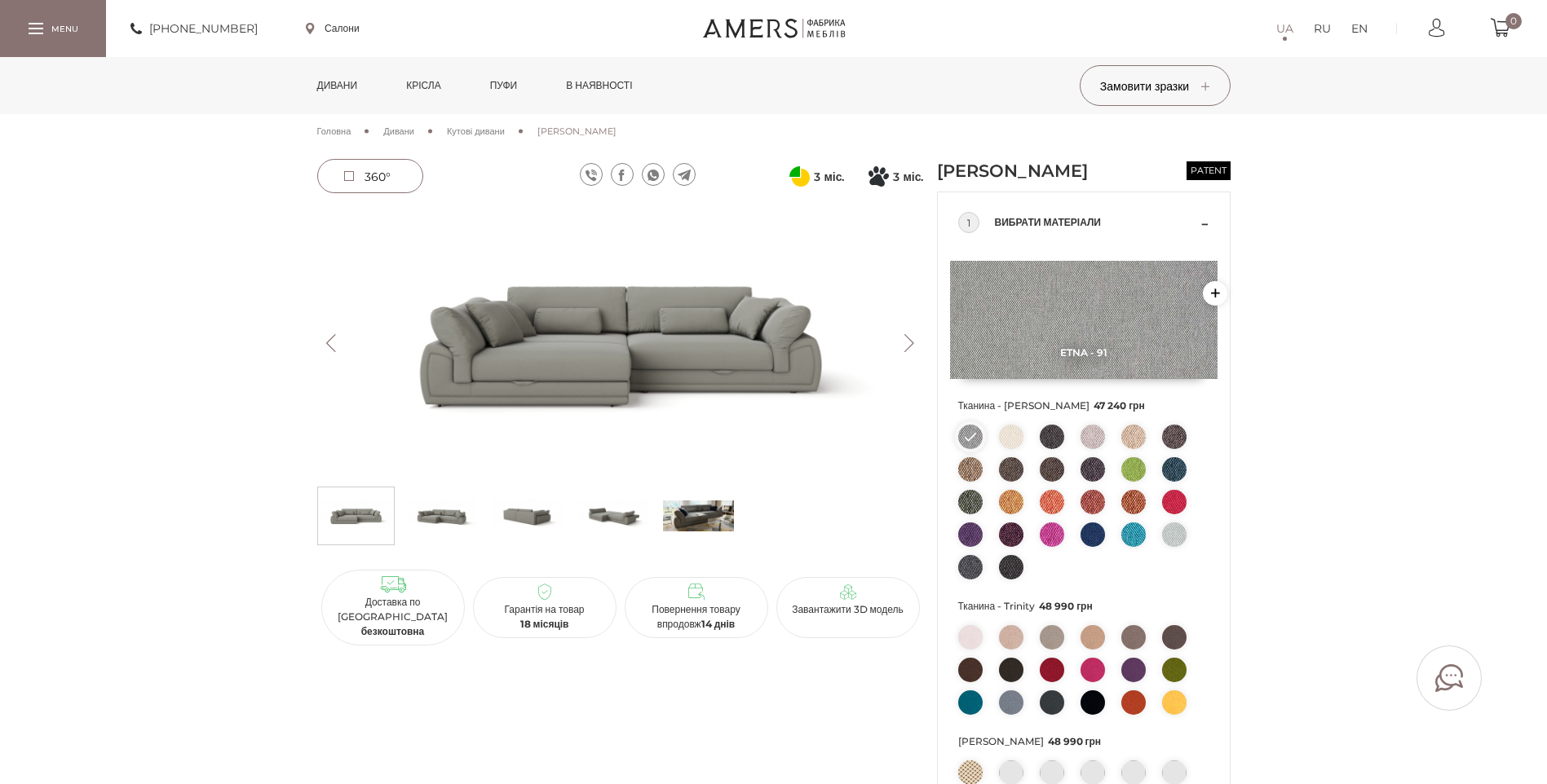
click at [637, 346] on img at bounding box center [621, 343] width 607 height 271
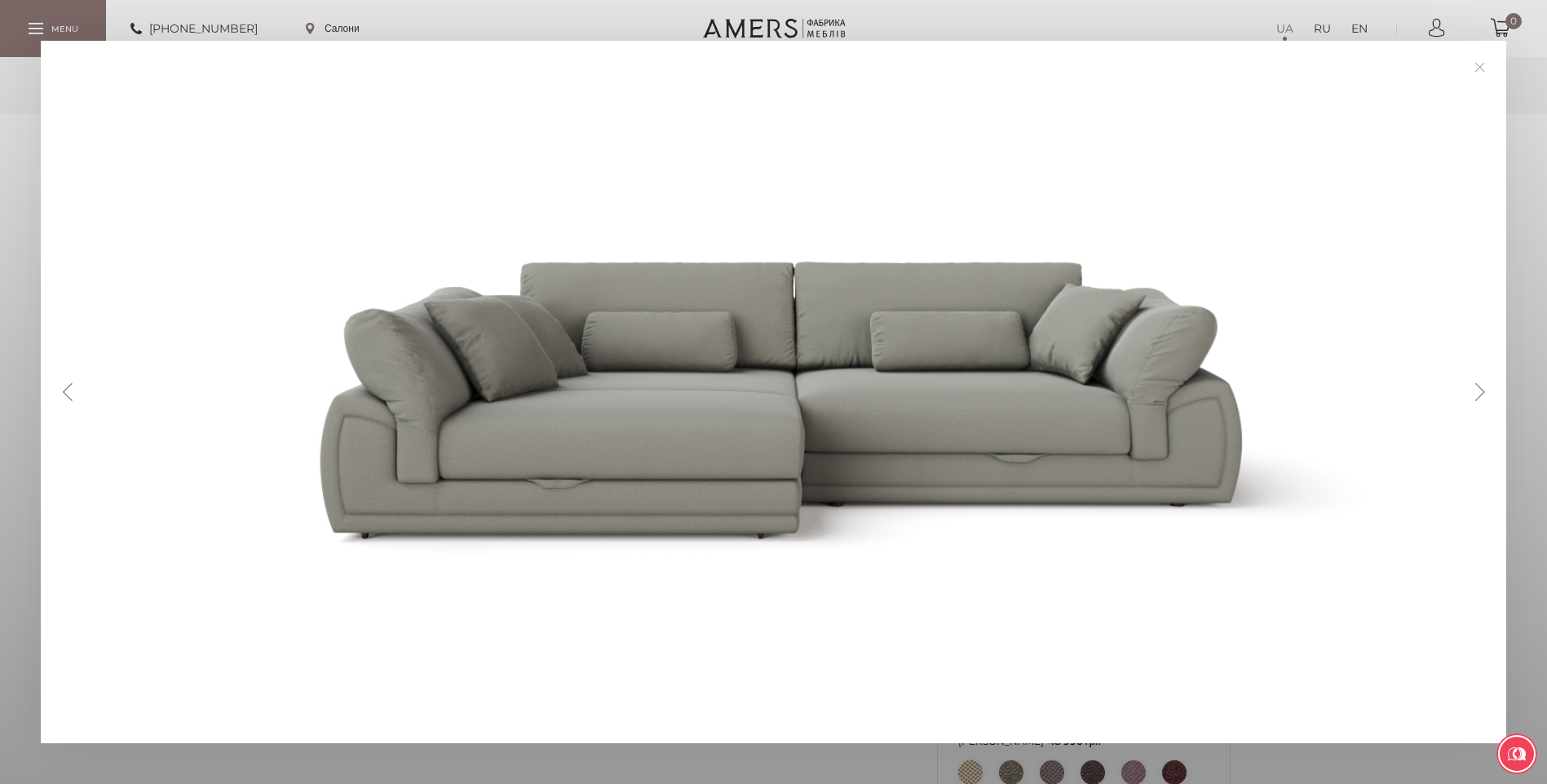
click at [1489, 391] on button "Next" at bounding box center [1479, 392] width 28 height 18
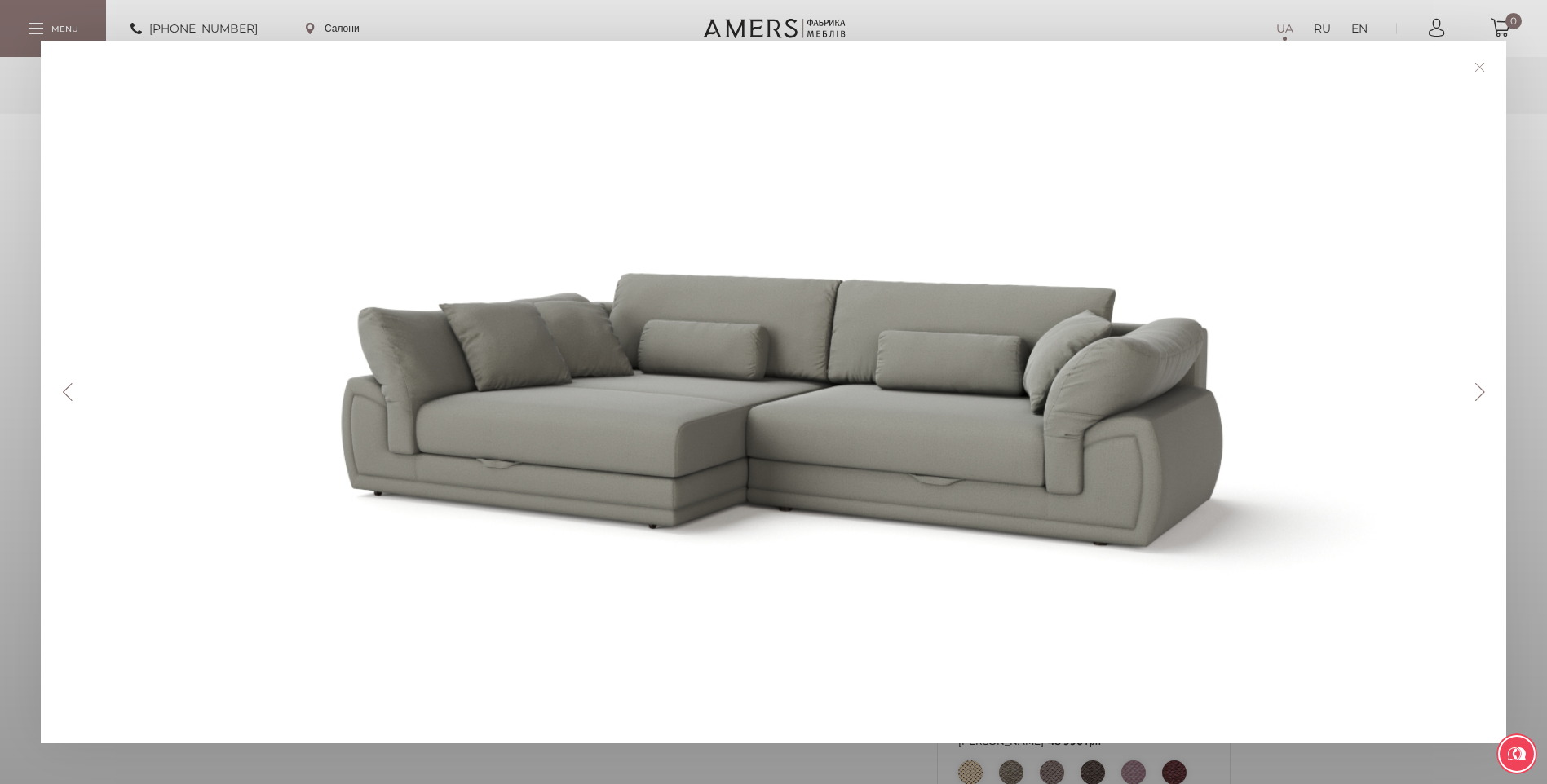
click at [1487, 392] on button "Next" at bounding box center [1479, 392] width 28 height 18
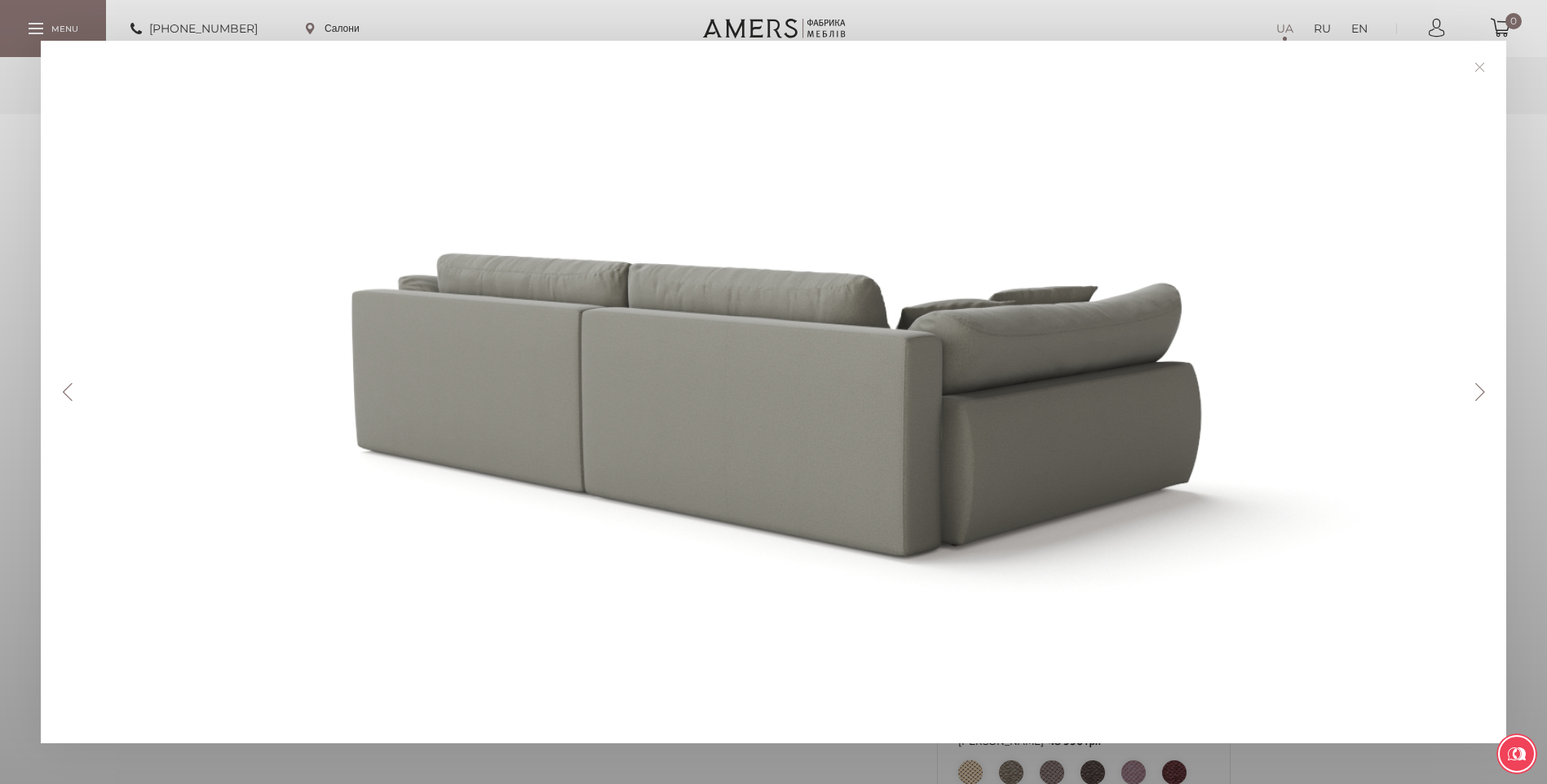
click at [1490, 392] on button "Next" at bounding box center [1479, 392] width 28 height 18
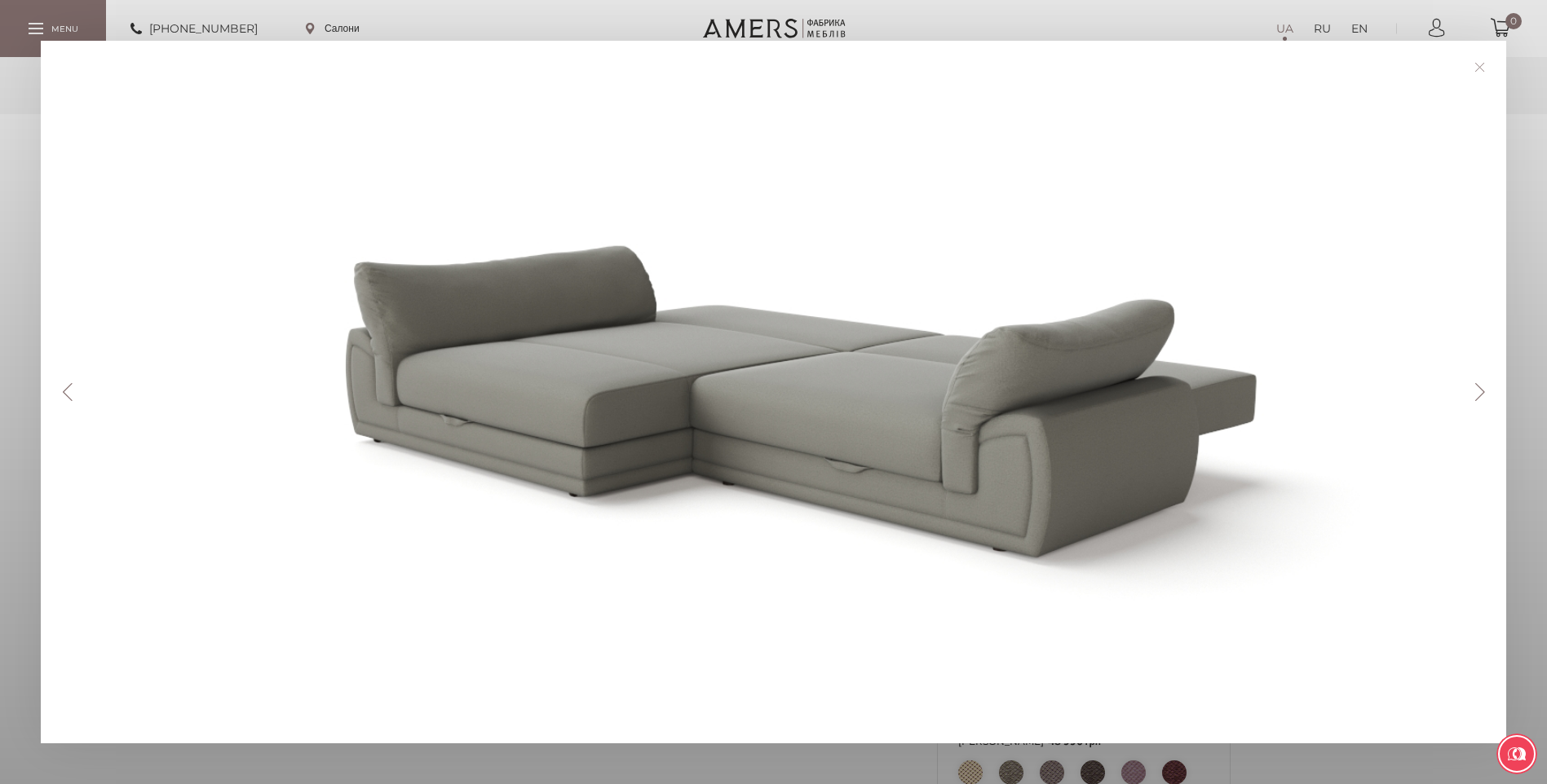
click at [1491, 392] on button "Next" at bounding box center [1479, 392] width 28 height 18
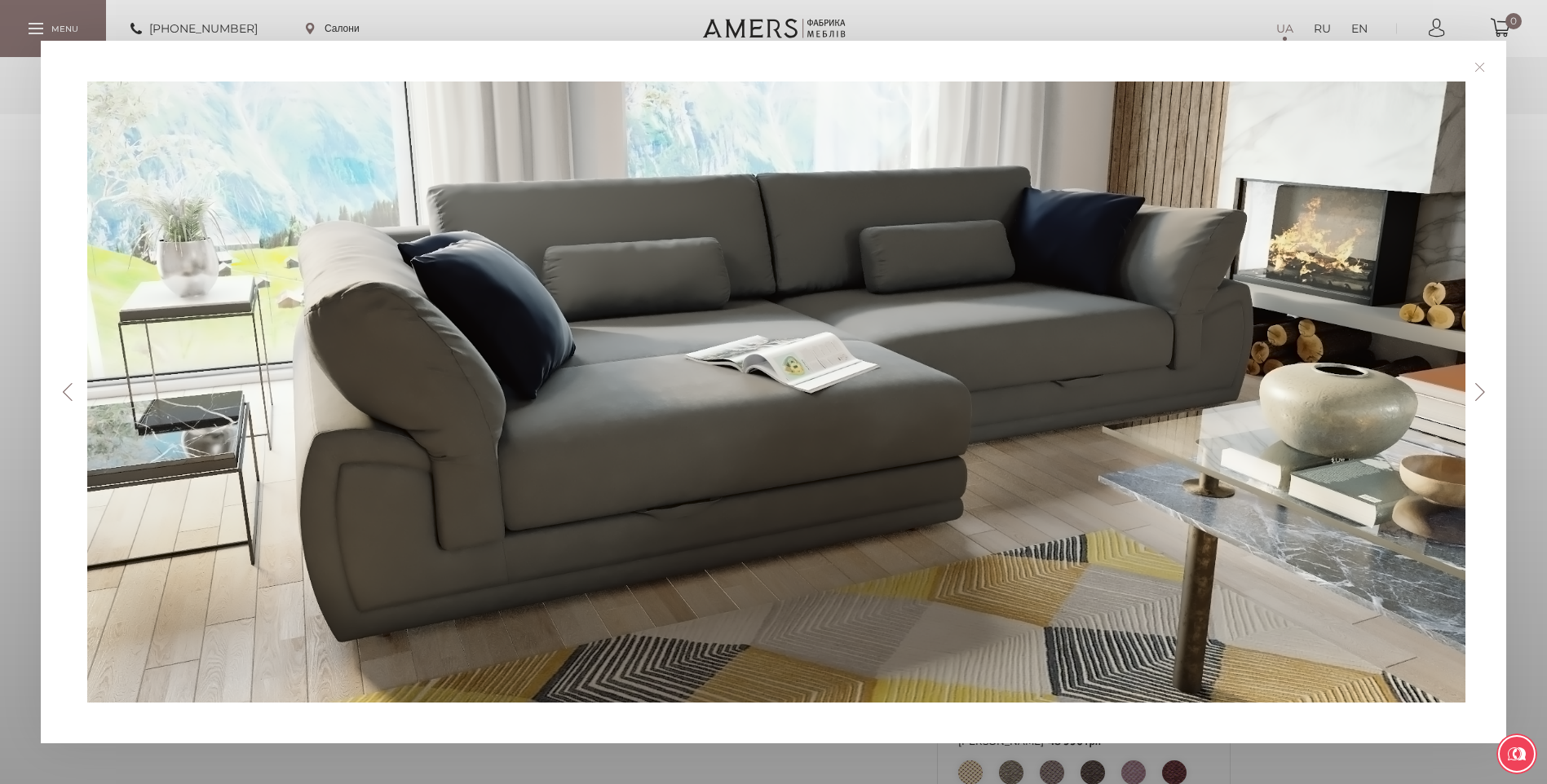
click at [1484, 392] on button "Next" at bounding box center [1479, 392] width 28 height 18
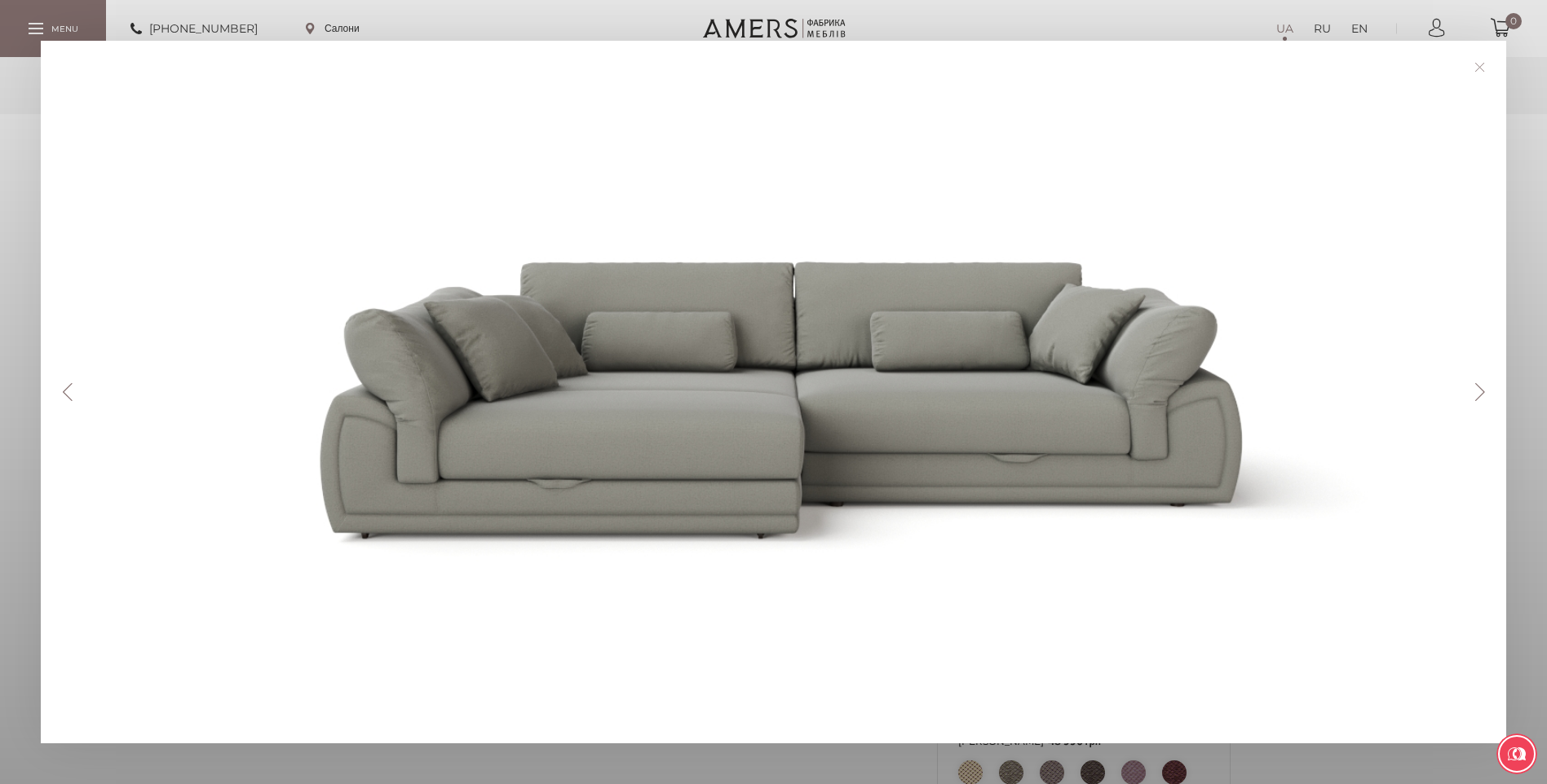
click at [1482, 392] on button "Next" at bounding box center [1479, 392] width 28 height 18
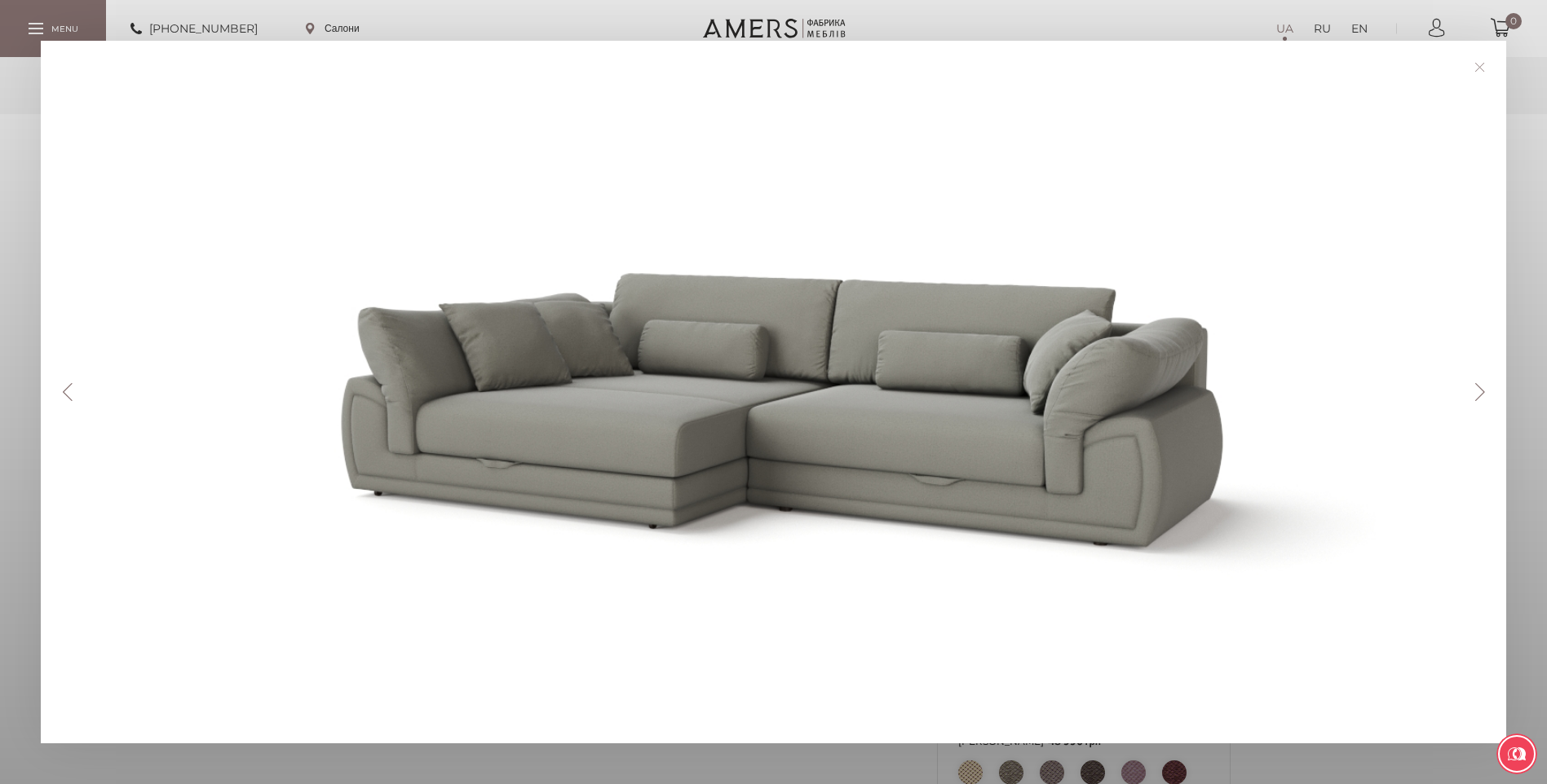
click at [1480, 392] on button "Next" at bounding box center [1479, 392] width 28 height 18
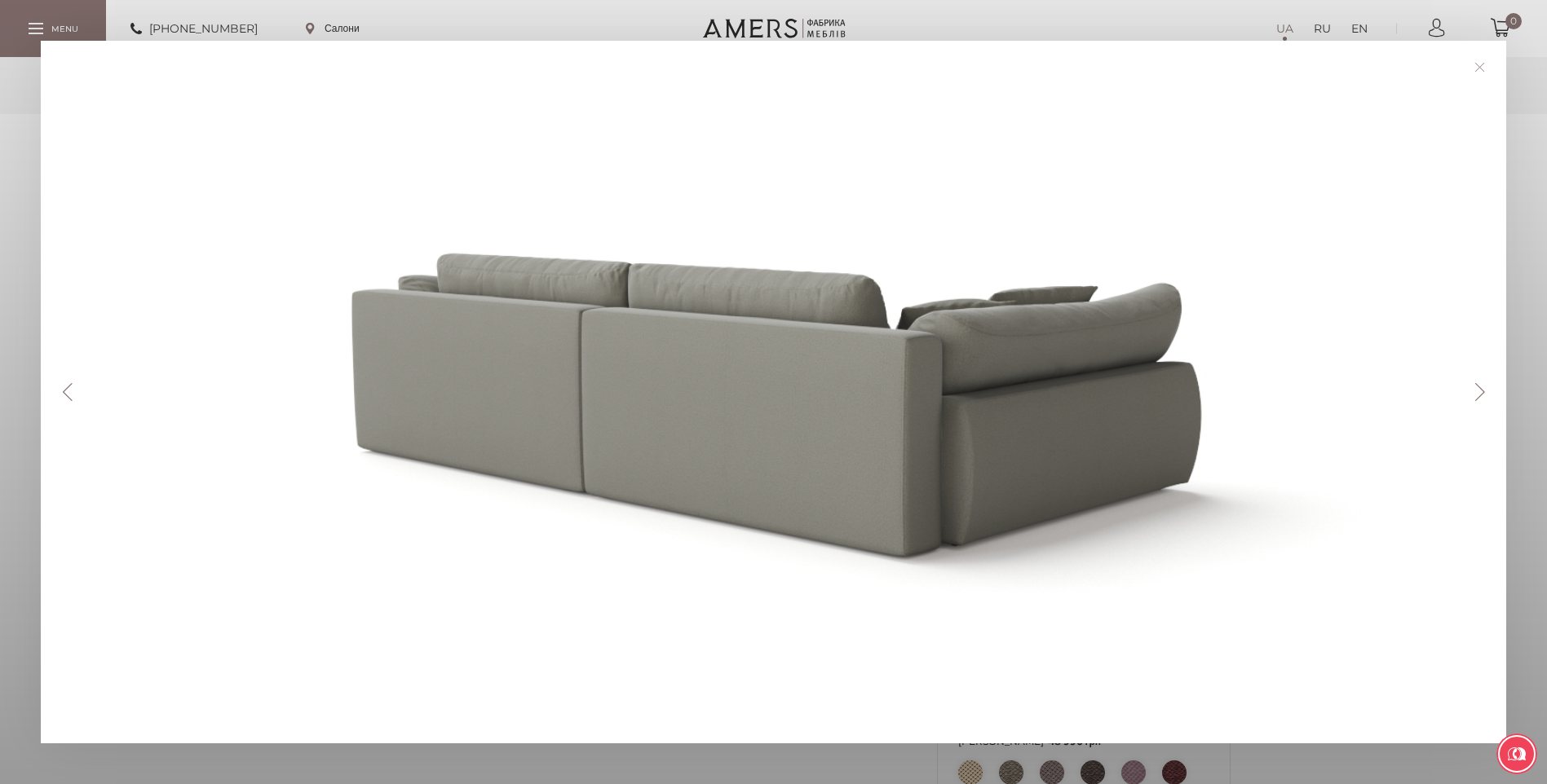
click at [1480, 392] on button "Next" at bounding box center [1479, 392] width 28 height 18
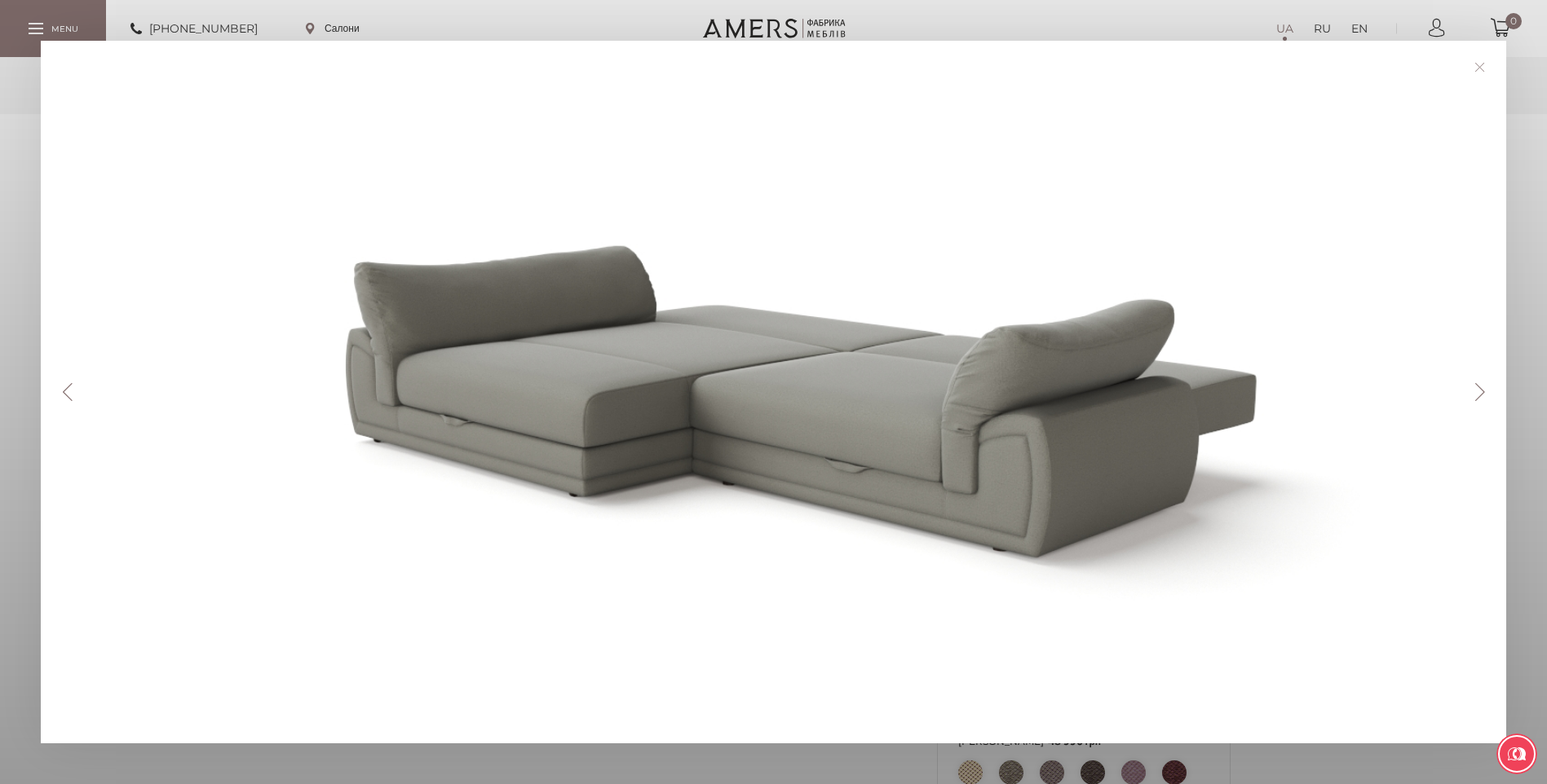
click at [1480, 392] on button "Next" at bounding box center [1479, 392] width 28 height 18
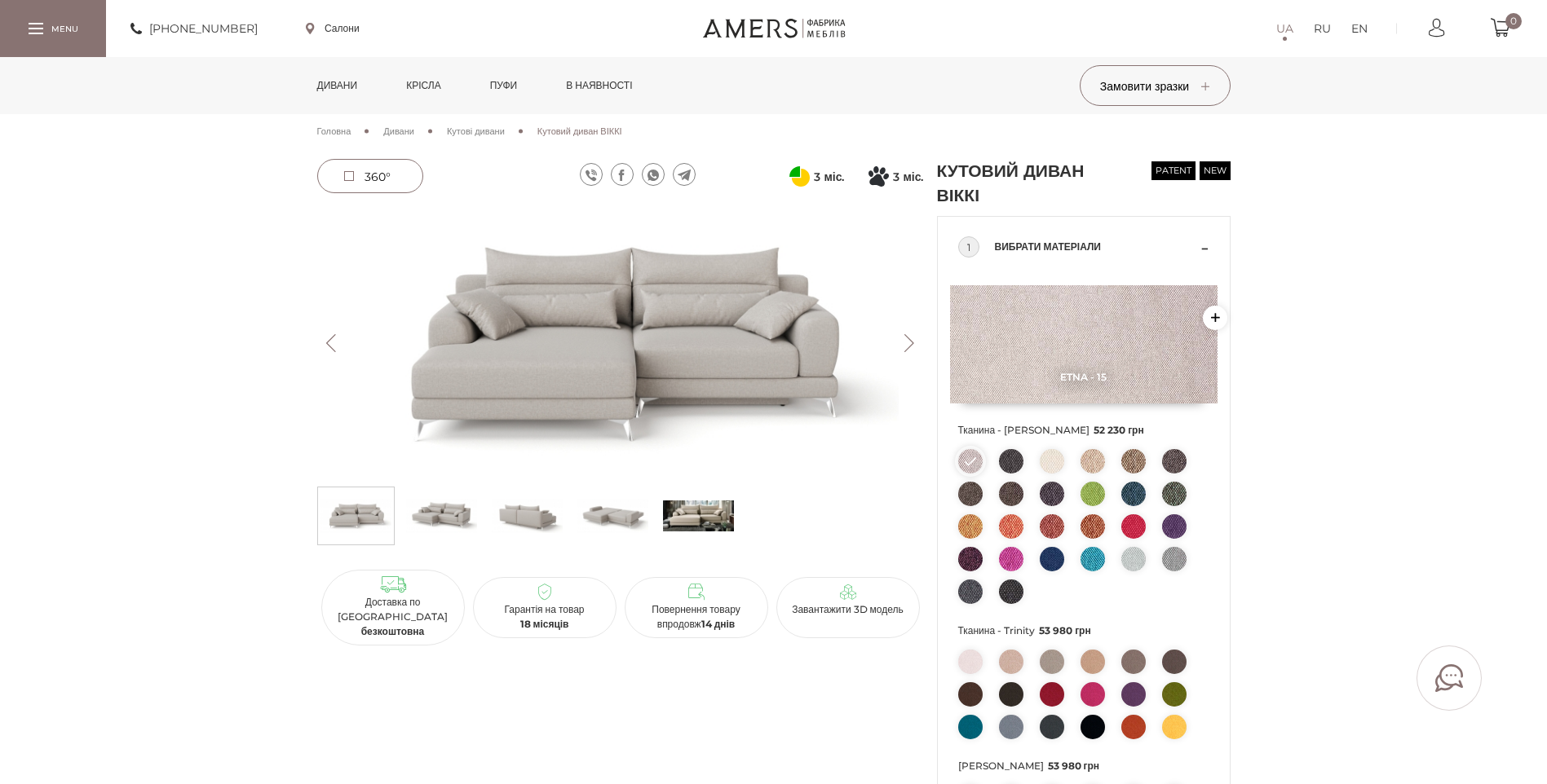
click at [614, 384] on img at bounding box center [621, 343] width 607 height 271
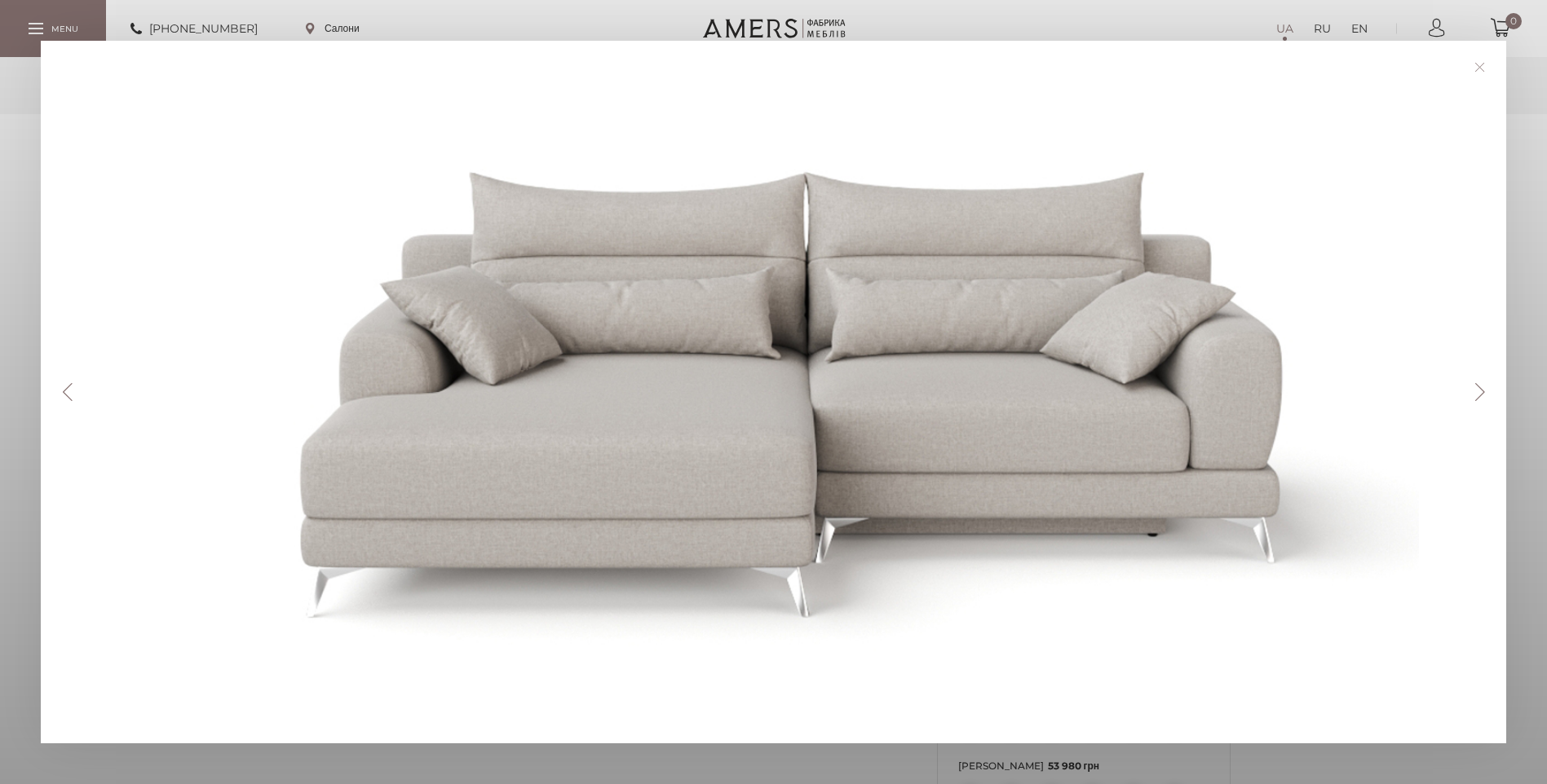
click at [1483, 391] on button "Next" at bounding box center [1479, 392] width 28 height 18
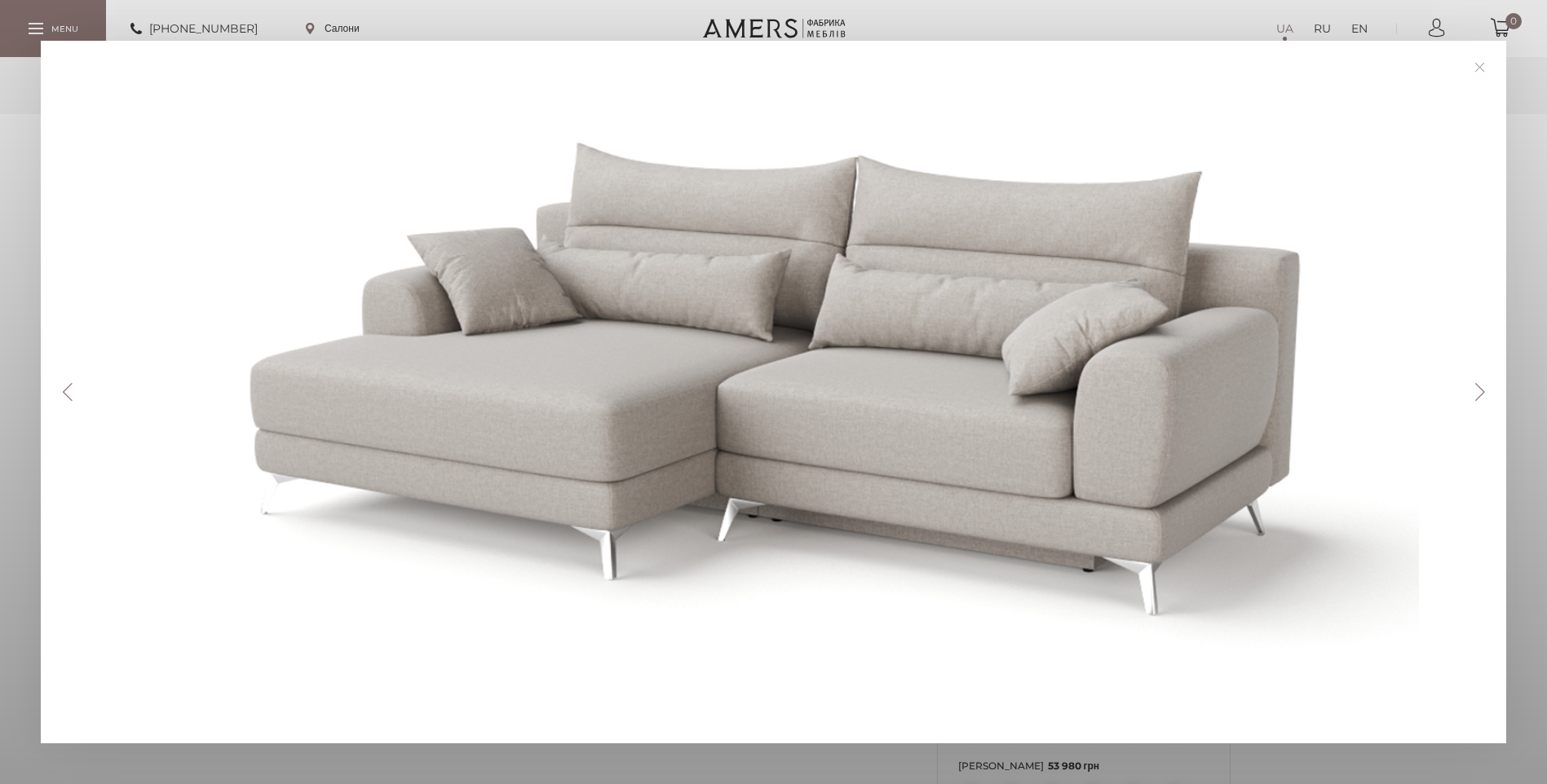
click at [1484, 390] on button "Next" at bounding box center [1479, 392] width 28 height 18
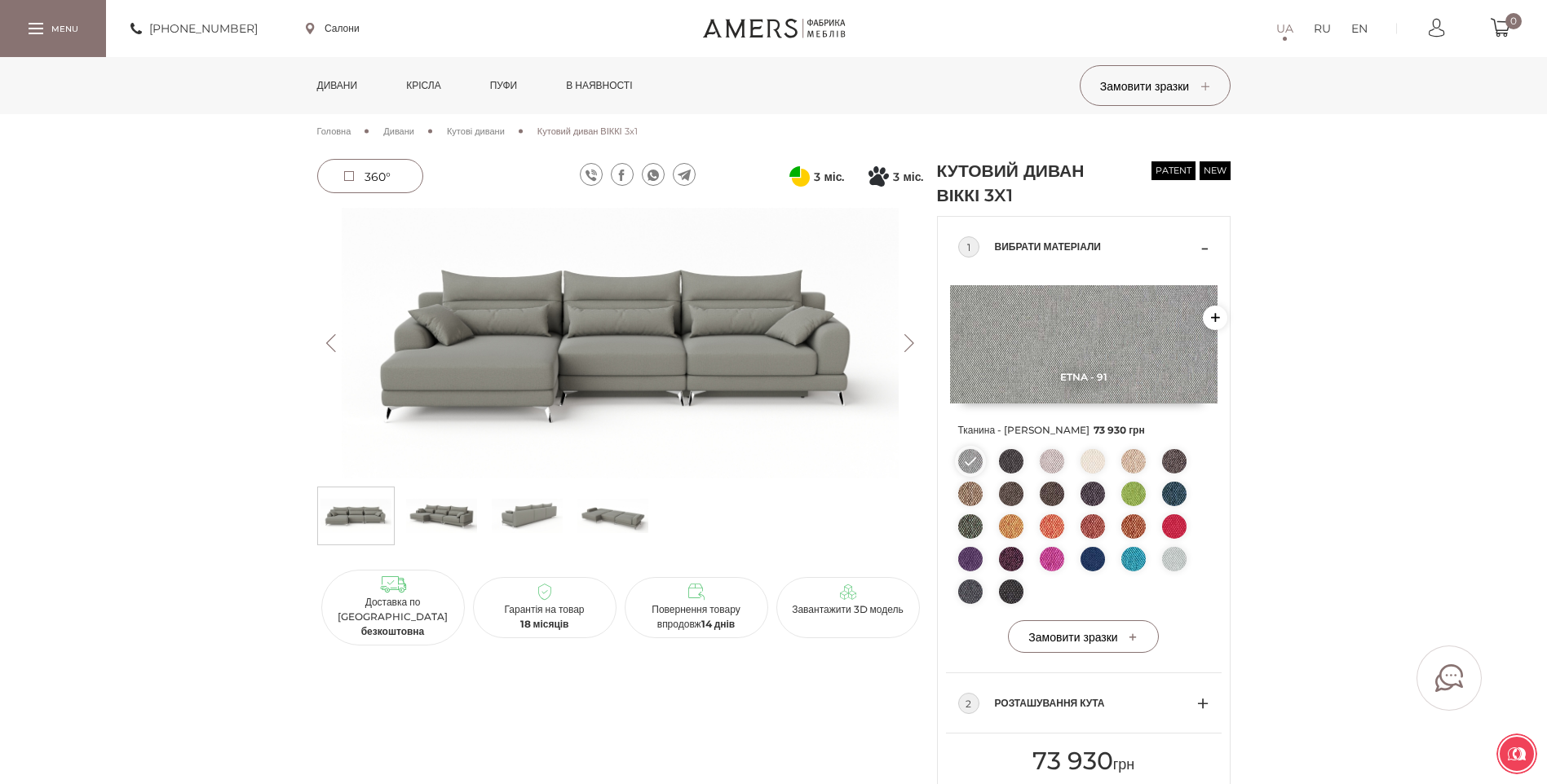
click at [621, 387] on img at bounding box center [621, 343] width 607 height 271
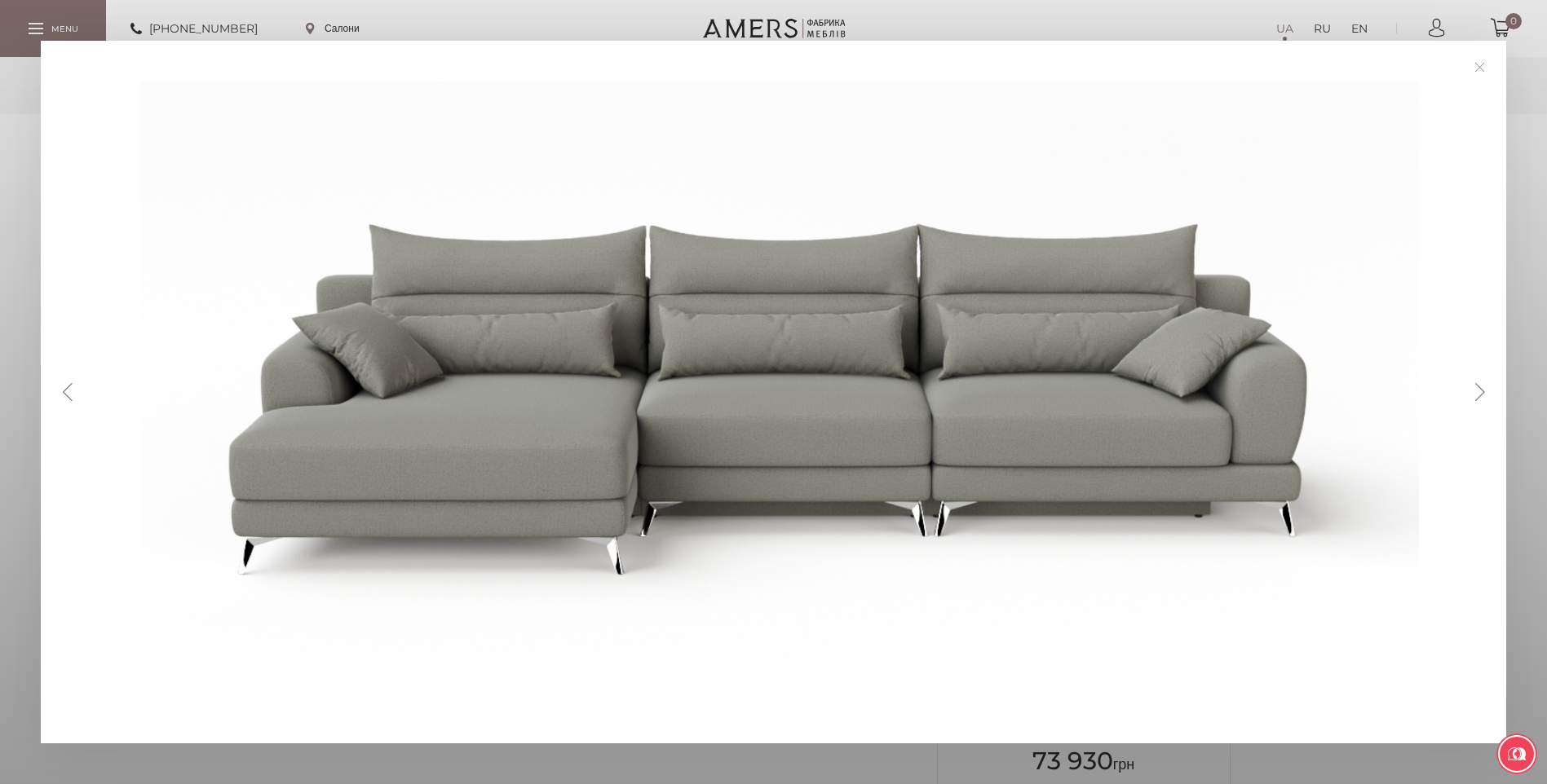
click at [1488, 392] on button "Next" at bounding box center [1479, 392] width 28 height 18
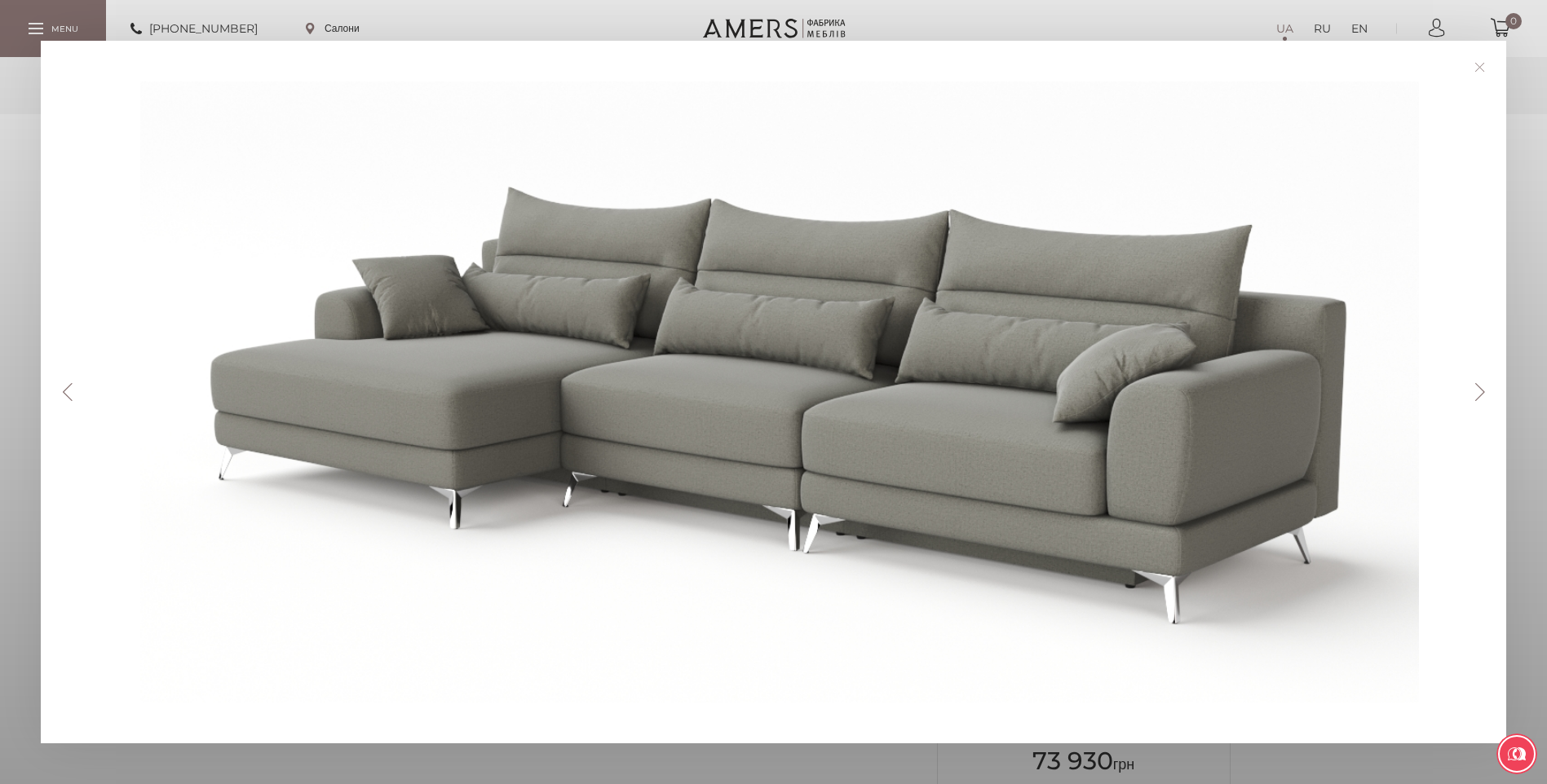
click at [1487, 392] on button "Next" at bounding box center [1479, 392] width 28 height 18
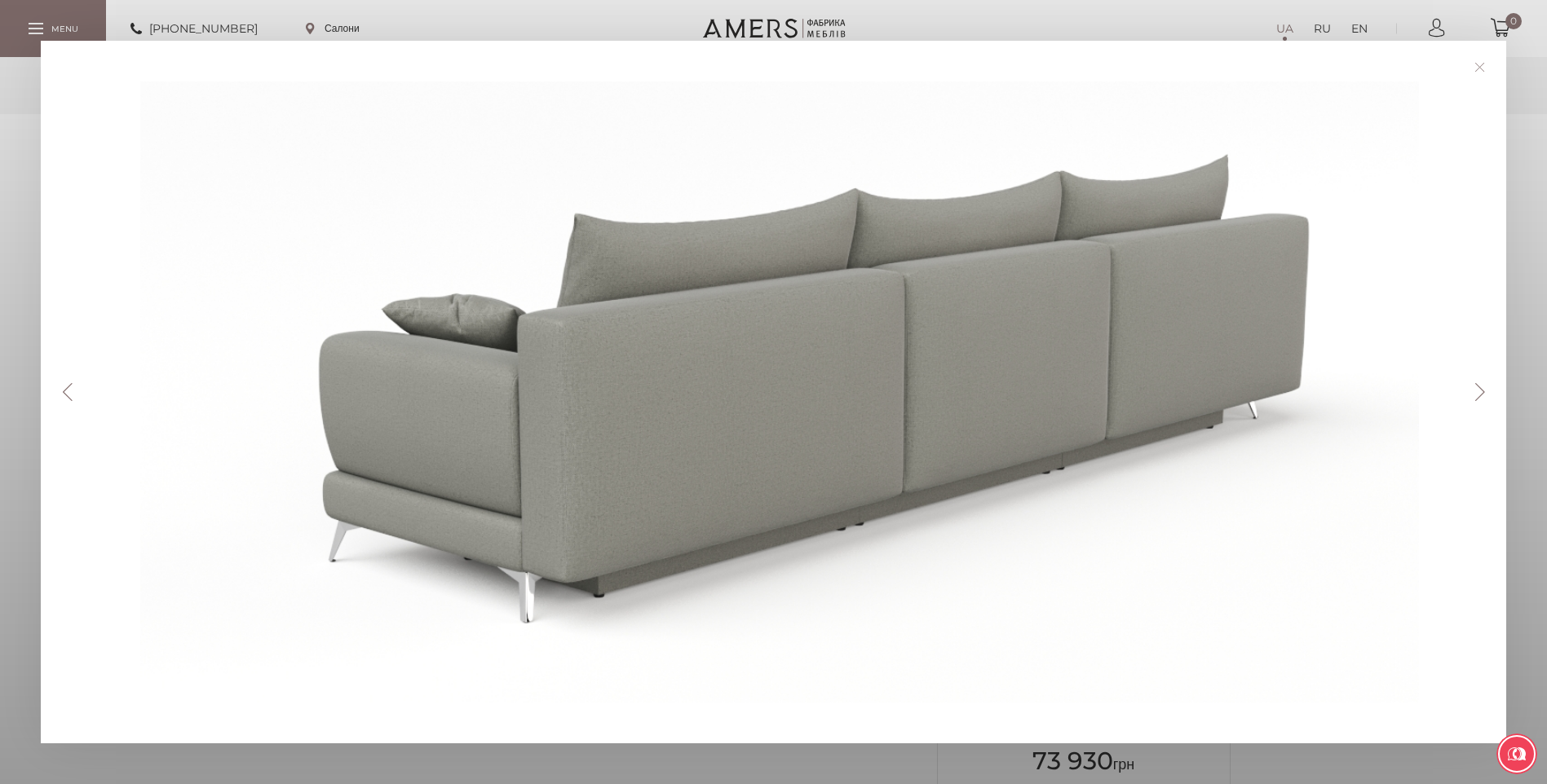
click at [1487, 392] on button "Next" at bounding box center [1479, 392] width 28 height 18
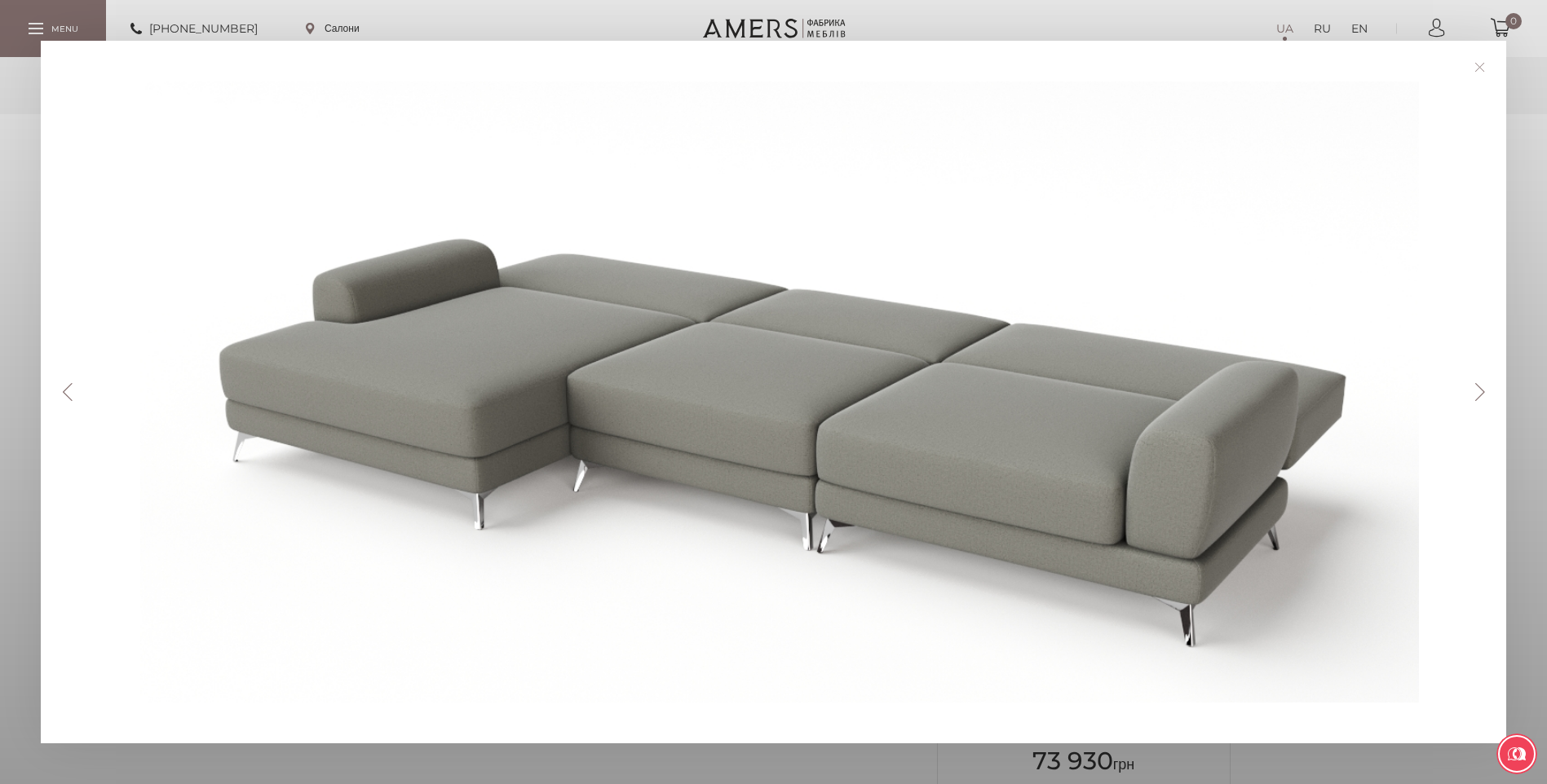
click at [1487, 392] on button "Next" at bounding box center [1479, 392] width 28 height 18
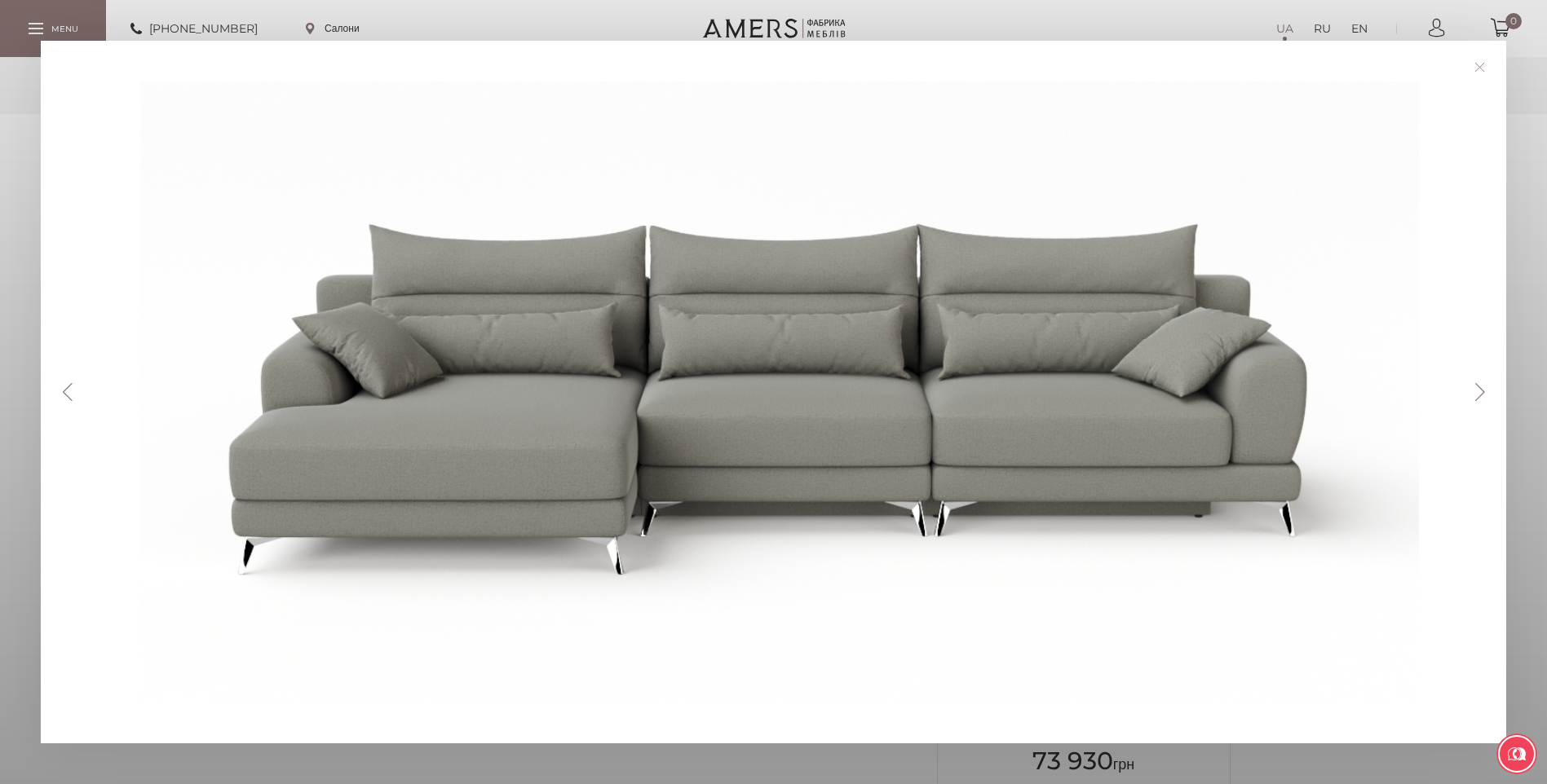
click at [1487, 392] on button "Next" at bounding box center [1479, 392] width 28 height 18
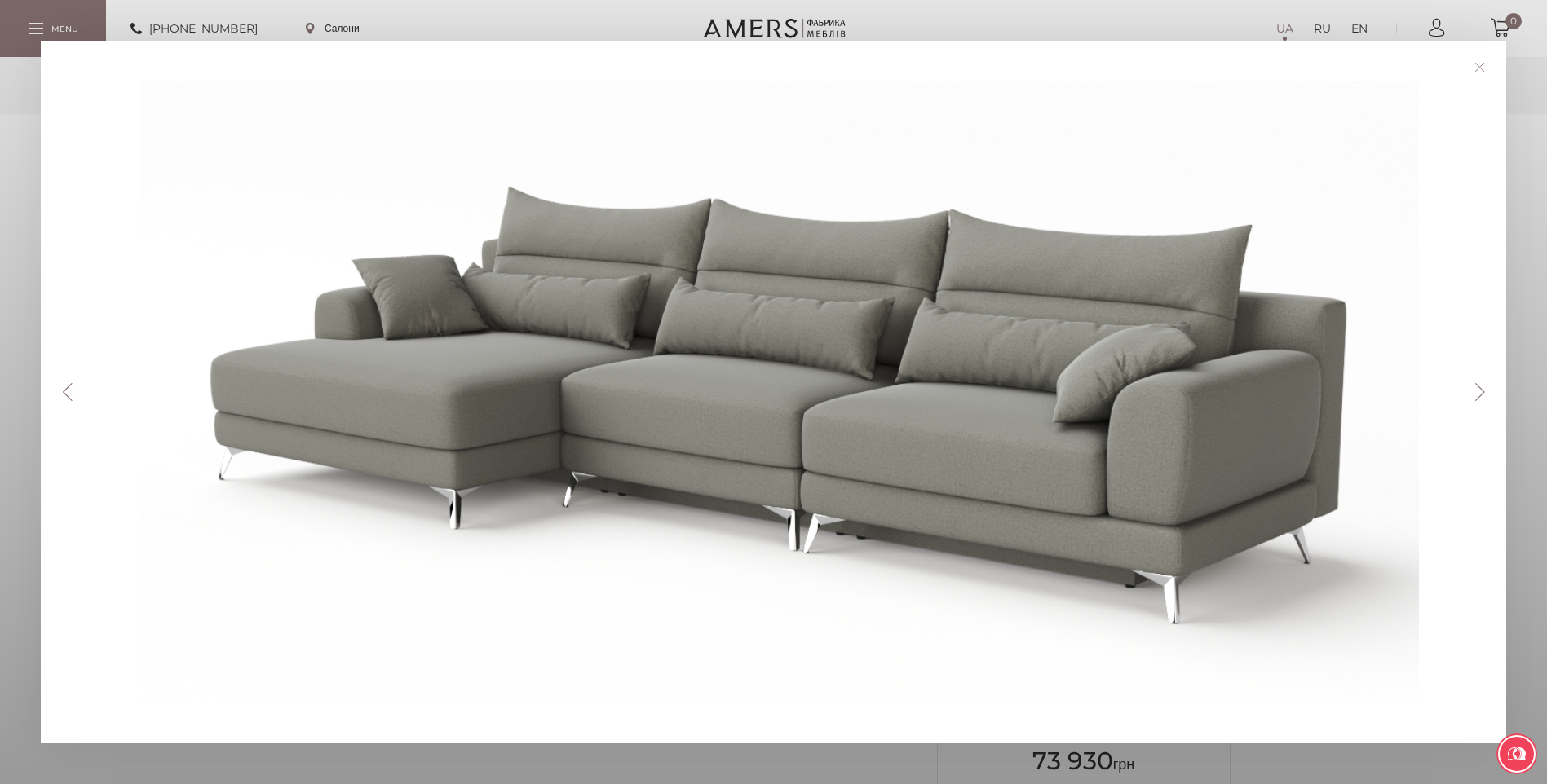
click at [1487, 392] on button "Next" at bounding box center [1479, 392] width 28 height 18
